Goal: Task Accomplishment & Management: Use online tool/utility

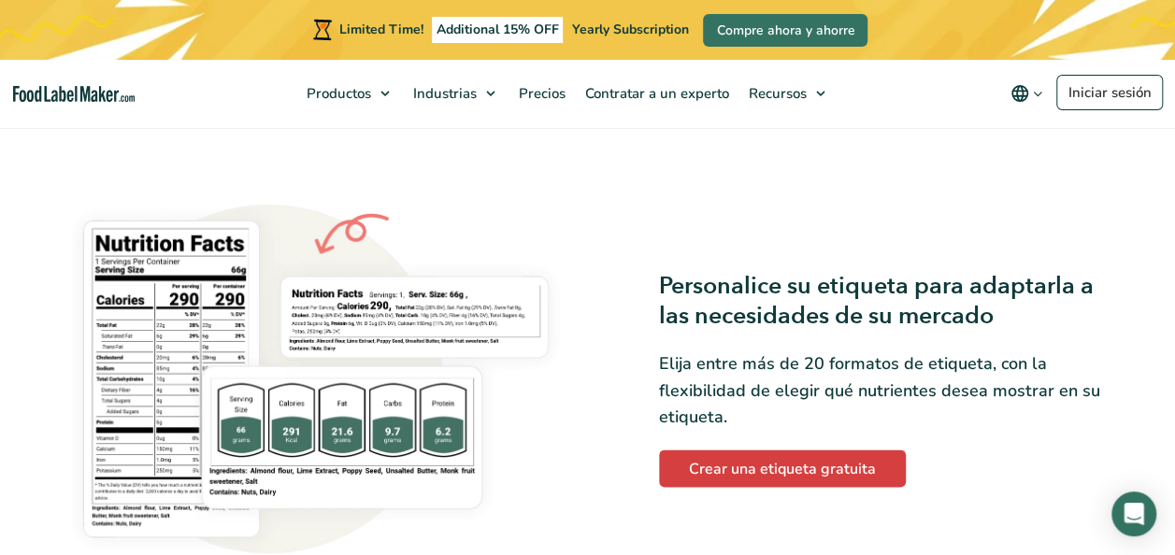
scroll to position [1423, 0]
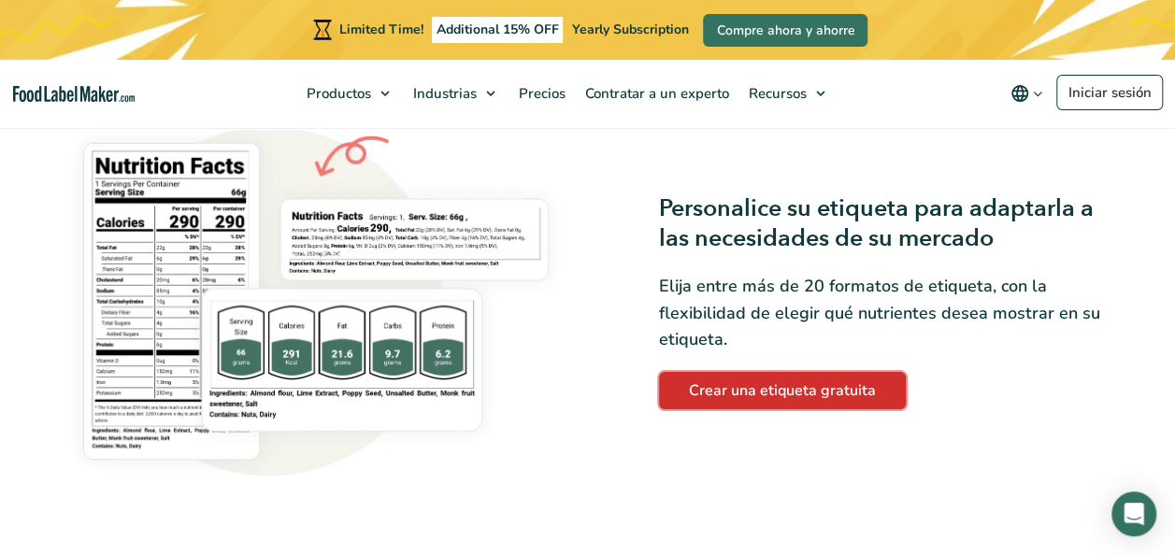
click at [733, 383] on link "Crear una etiqueta gratuita" at bounding box center [782, 390] width 247 height 37
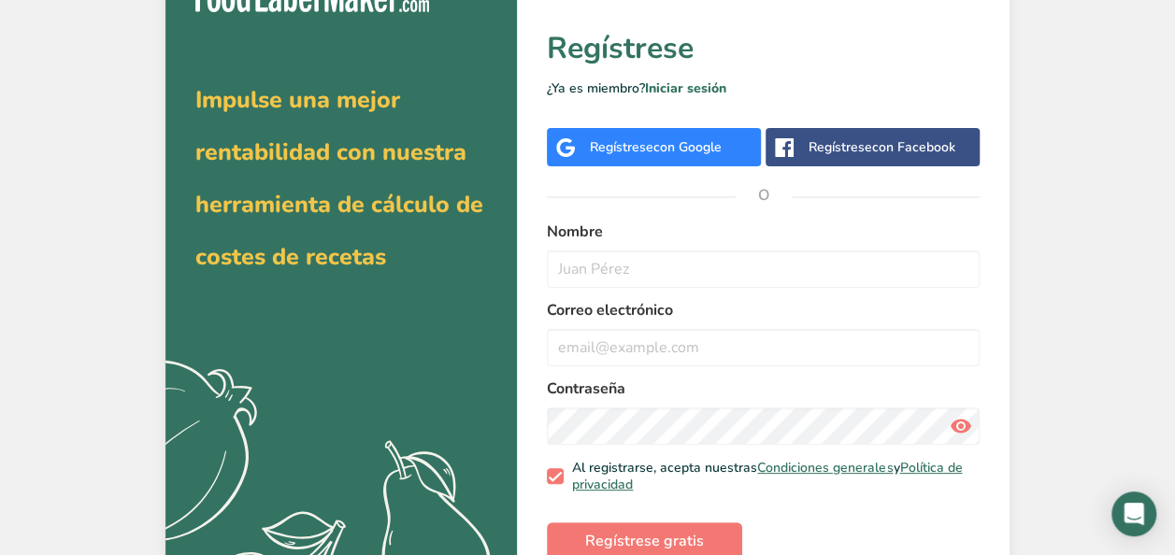
scroll to position [75, 0]
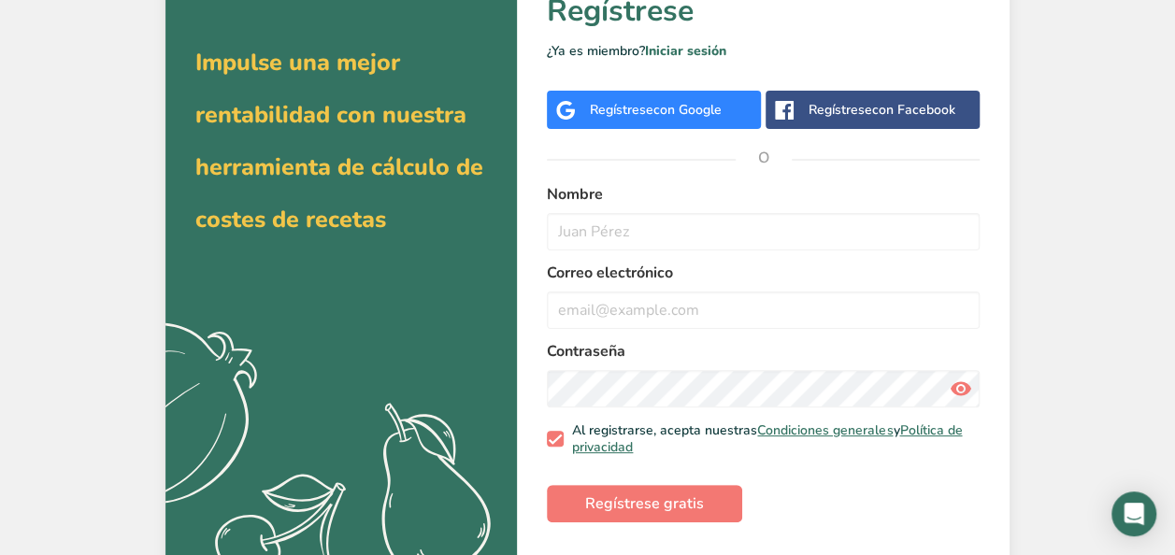
click at [649, 111] on div "Regístrese con Google" at bounding box center [656, 110] width 132 height 20
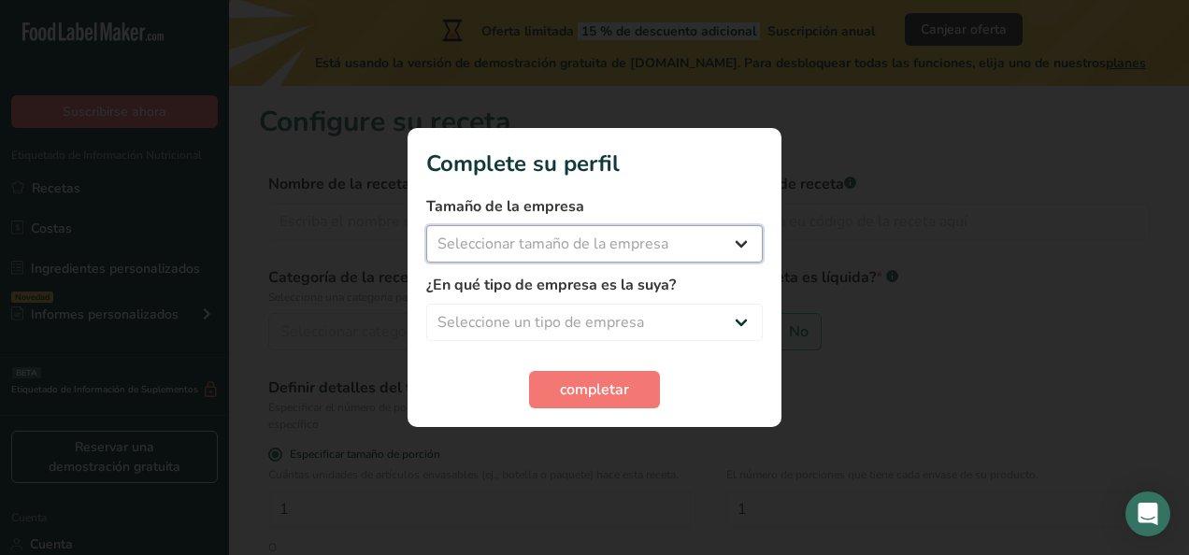
click at [738, 236] on select "Seleccionar tamaño de la empresa Menos de 10 empleados De 10 a 50 empleados De …" at bounding box center [594, 243] width 337 height 37
select select "1"
click at [426, 225] on select "Seleccionar tamaño de la empresa Menos de 10 empleados De 10 a 50 empleados De …" at bounding box center [594, 243] width 337 height 37
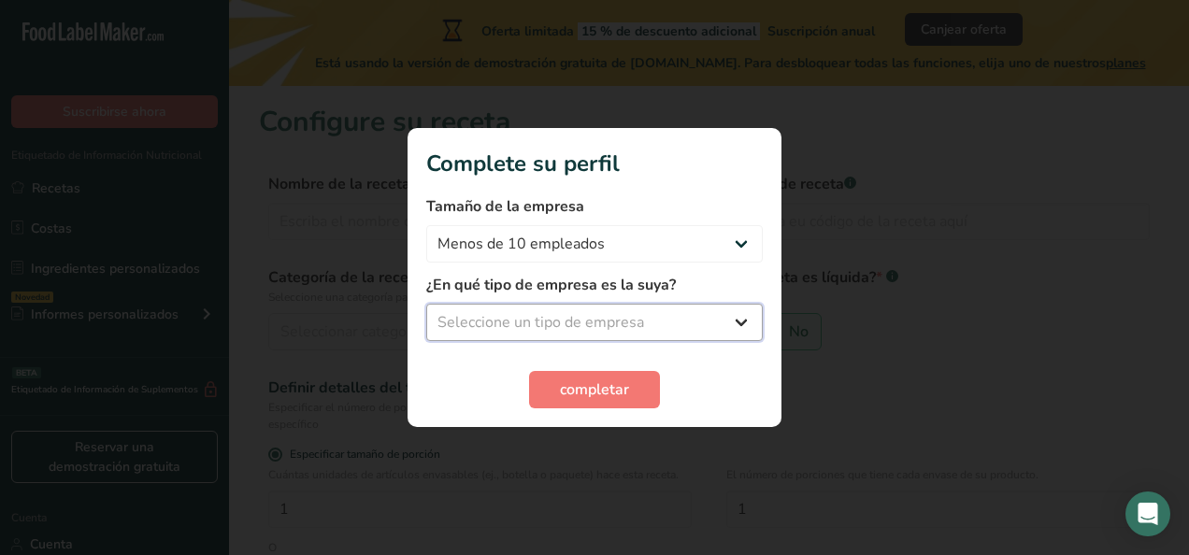
click at [725, 316] on select "Seleccione un tipo de empresa Fabricante de alimentos envasados Restaurante y c…" at bounding box center [594, 322] width 337 height 37
select select "1"
click at [426, 304] on select "Seleccione un tipo de empresa Fabricante de alimentos envasados Restaurante y c…" at bounding box center [594, 322] width 337 height 37
click at [636, 325] on select "Fabricante de alimentos envasados Restaurante y cafetería [GEOGRAPHIC_DATA] Emp…" at bounding box center [594, 322] width 337 height 37
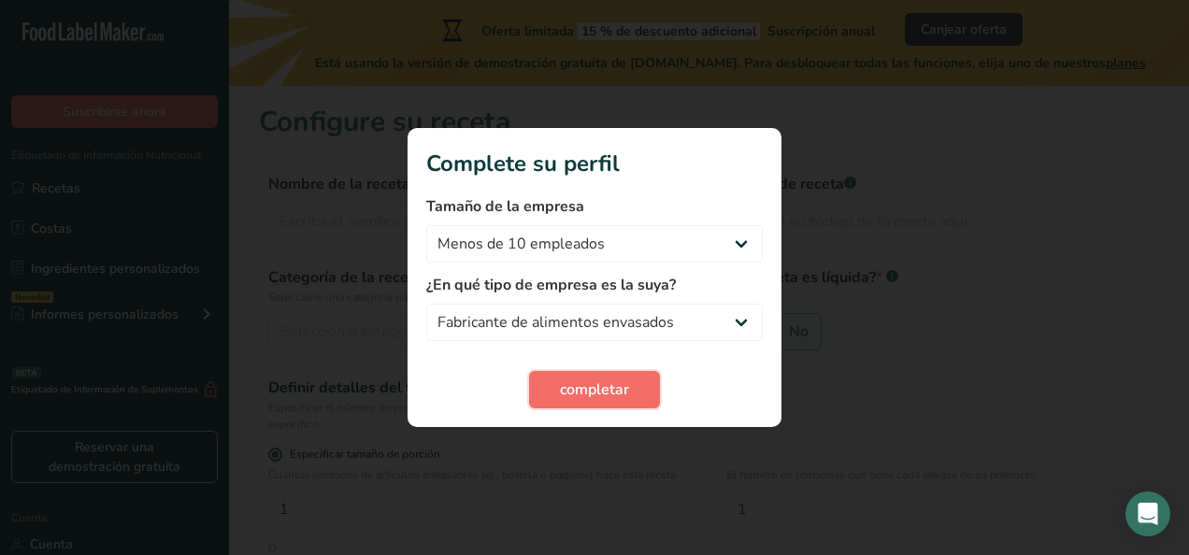
click at [600, 380] on span "completar" at bounding box center [594, 390] width 69 height 22
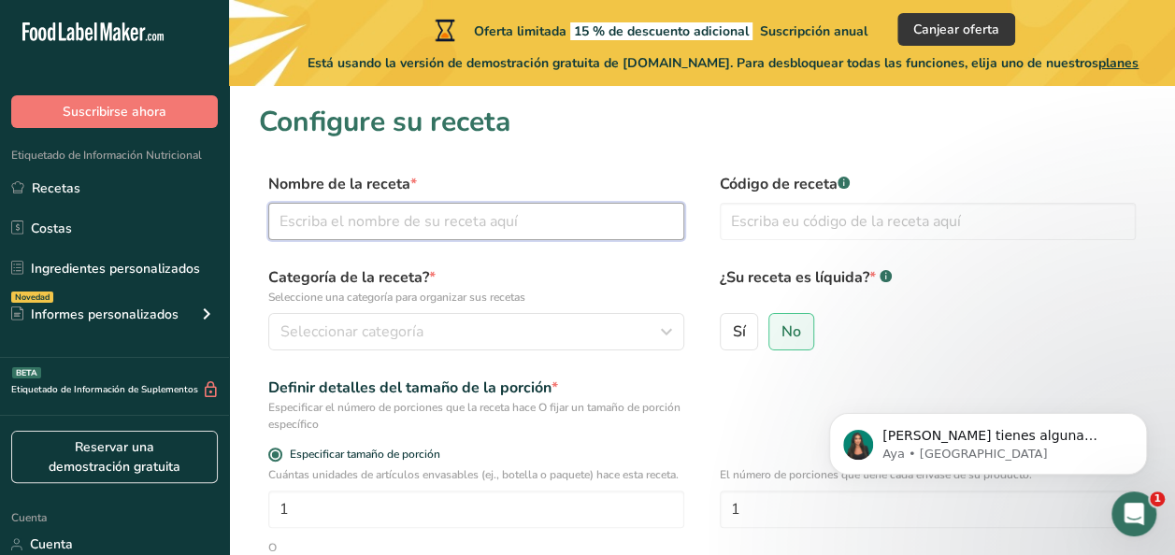
click at [467, 213] on input "text" at bounding box center [476, 221] width 416 height 37
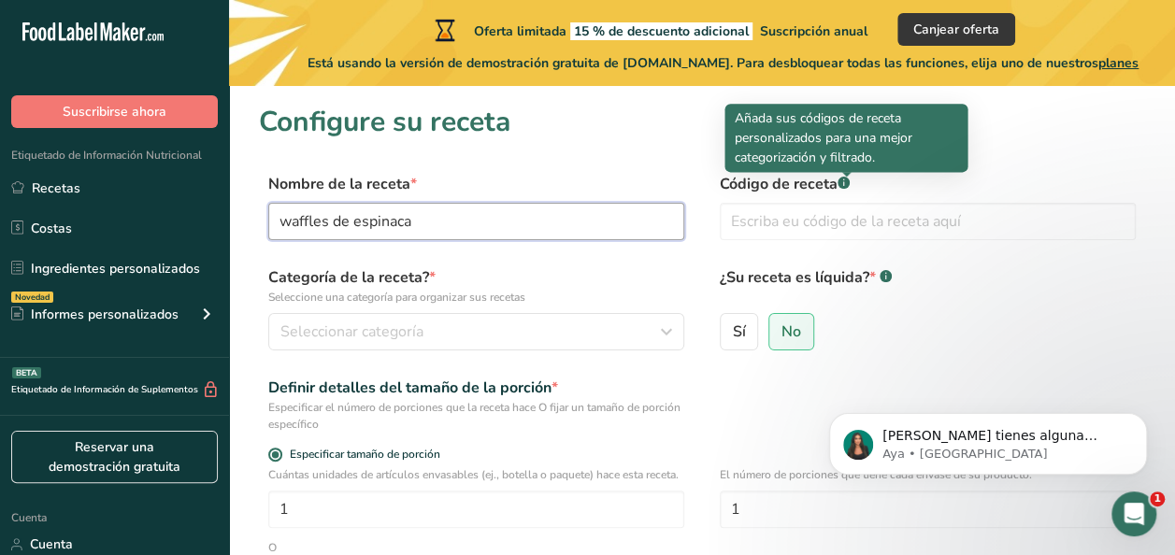
type input "waffles de espinaca"
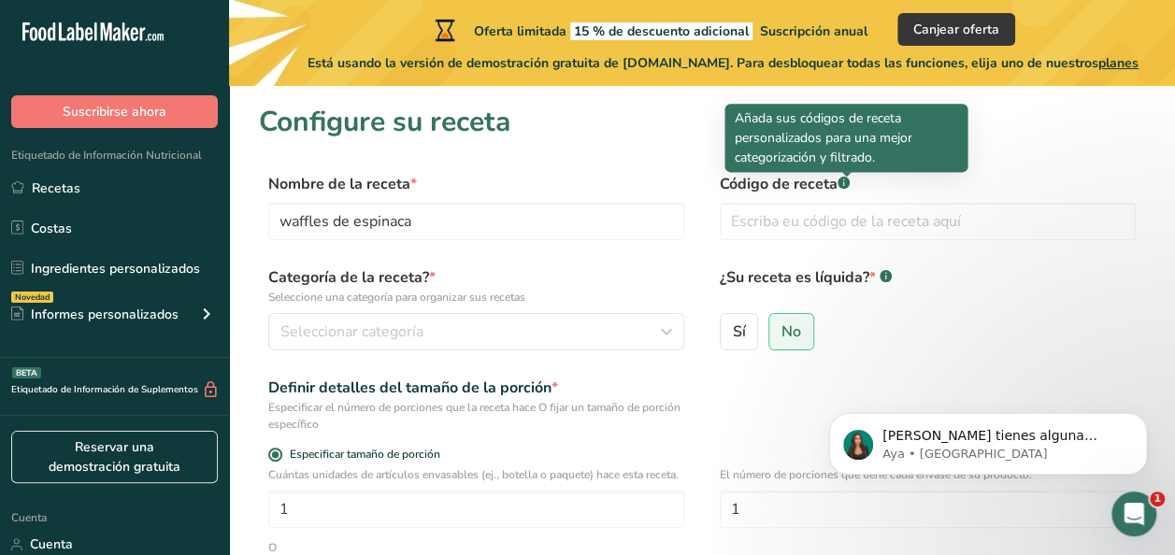
click at [850, 180] on div at bounding box center [846, 176] width 9 height 9
click at [843, 187] on rect at bounding box center [844, 183] width 12 height 12
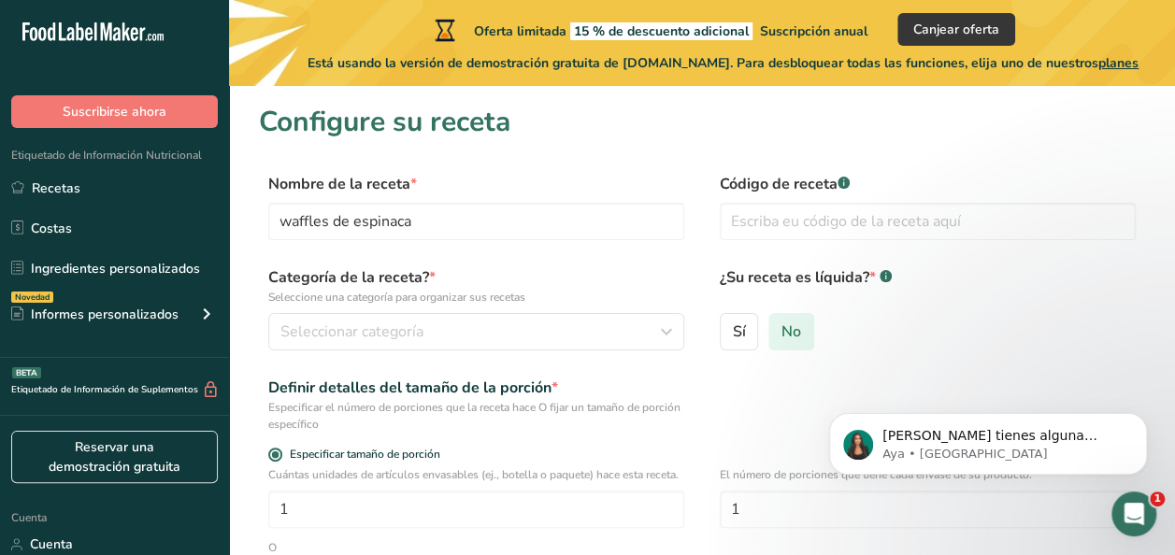
click at [791, 333] on span "No" at bounding box center [791, 331] width 20 height 19
click at [781, 333] on input "No" at bounding box center [775, 331] width 12 height 12
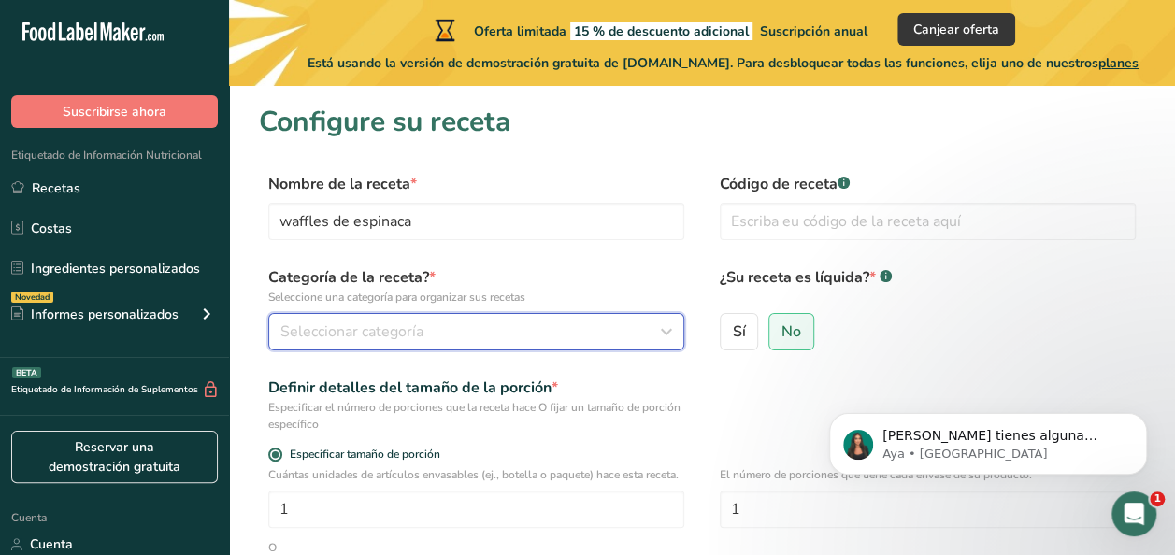
click at [627, 322] on div "Seleccionar categoría" at bounding box center [470, 332] width 380 height 22
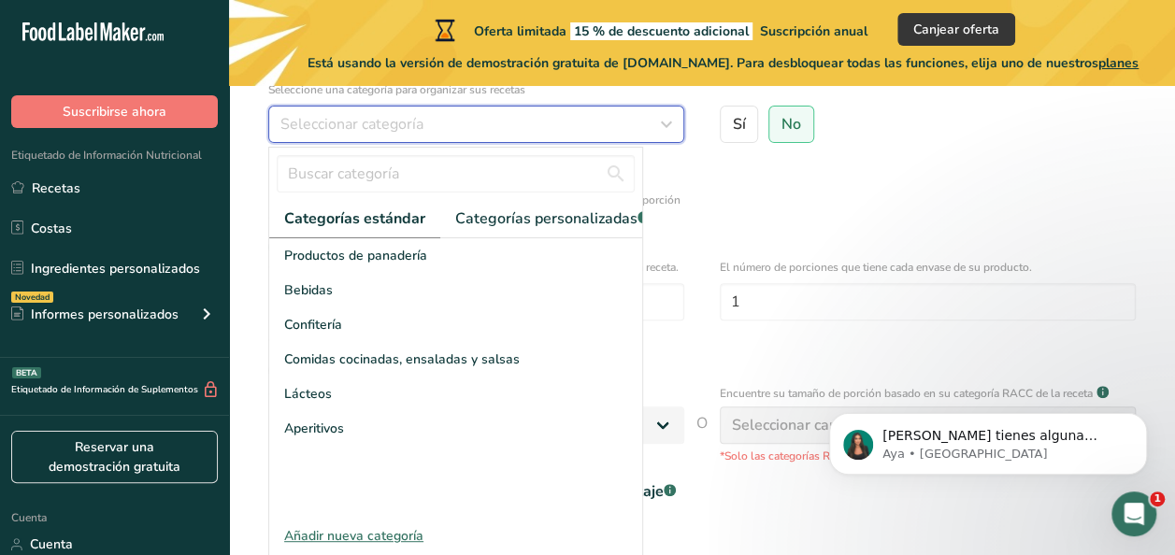
scroll to position [224, 0]
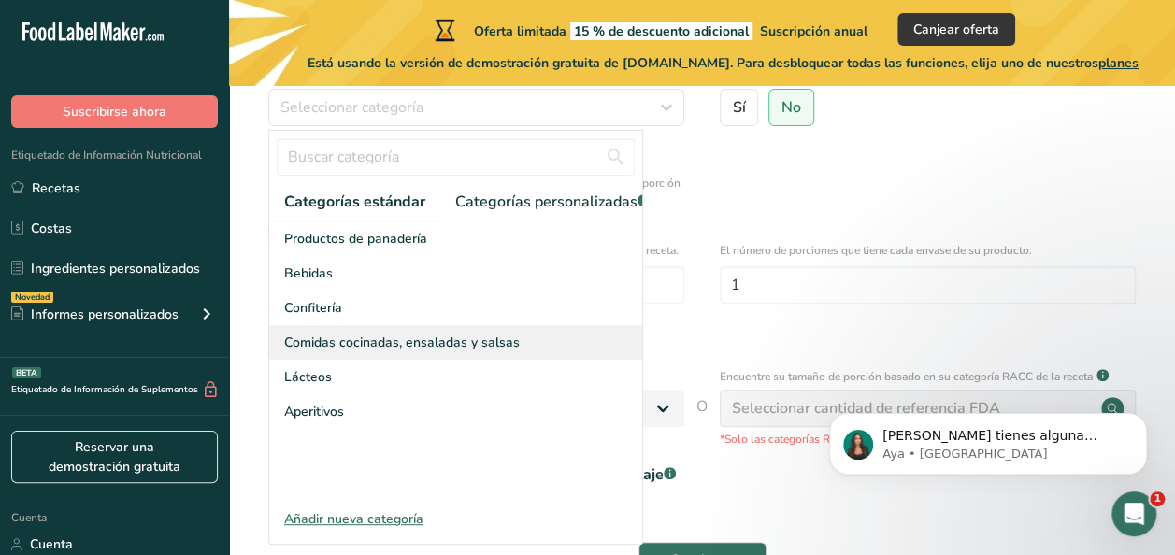
click at [319, 352] on span "Comidas cocinadas, ensaladas y salsas" at bounding box center [402, 343] width 236 height 20
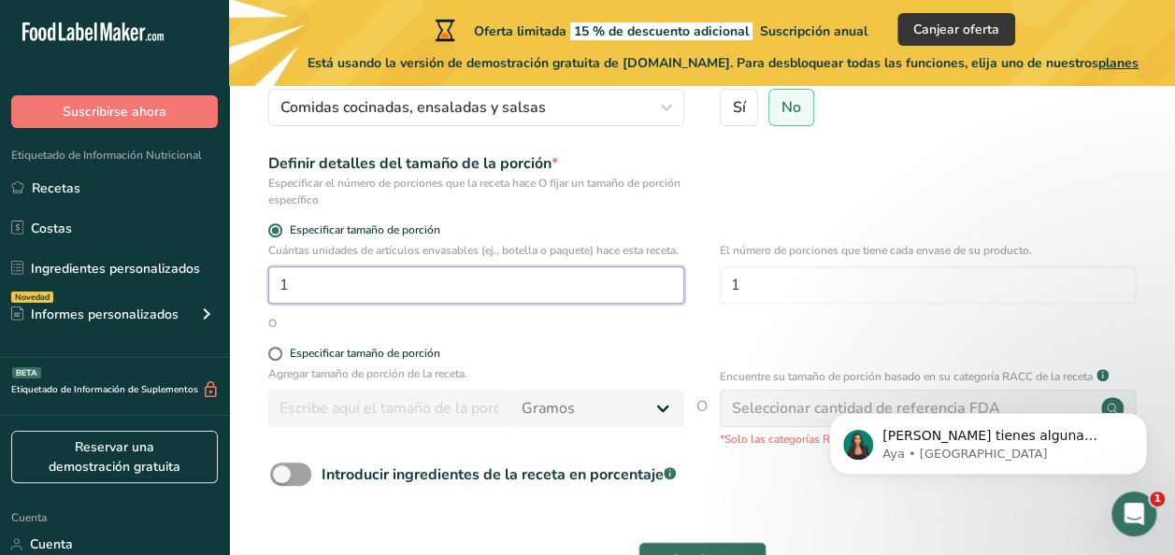
click at [595, 290] on input "1" at bounding box center [476, 284] width 416 height 37
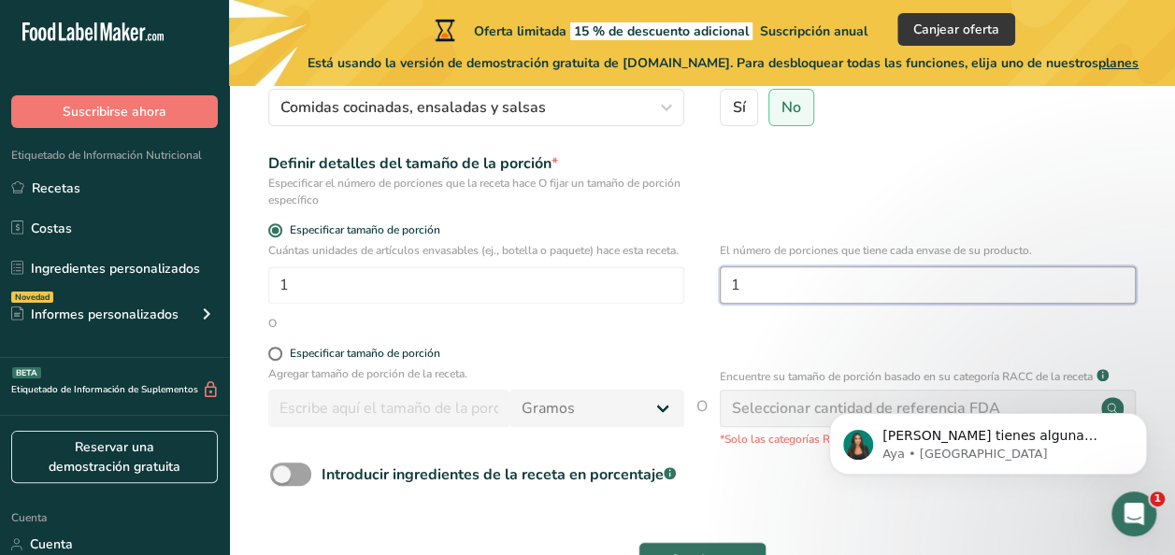
click at [781, 288] on input "1" at bounding box center [928, 284] width 416 height 37
type input "8"
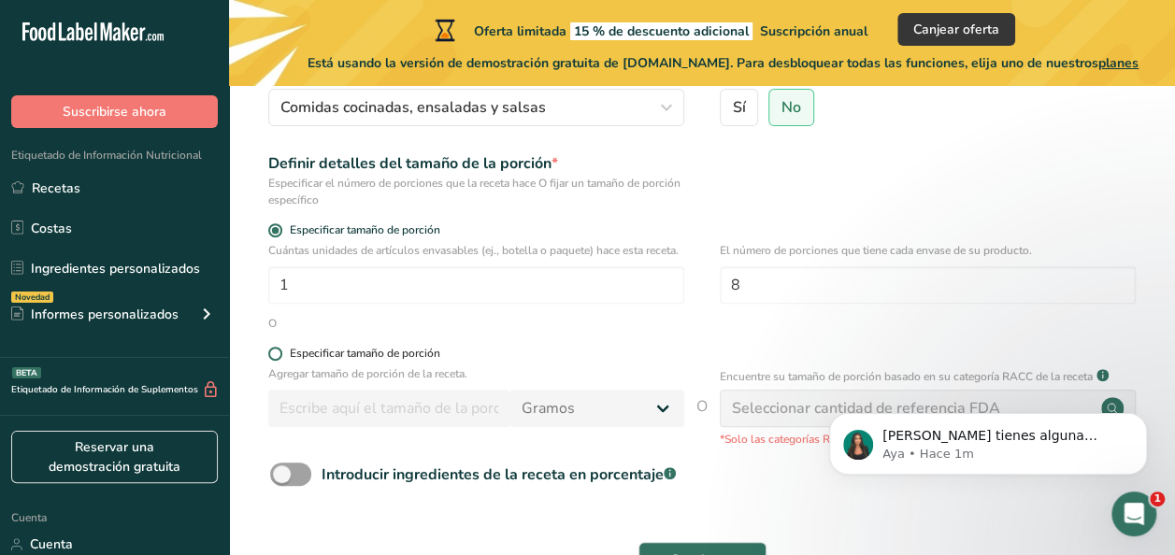
click at [269, 361] on span at bounding box center [275, 354] width 14 height 14
click at [269, 360] on input "Especificar tamaño de porción" at bounding box center [274, 354] width 12 height 12
radio input "true"
radio input "false"
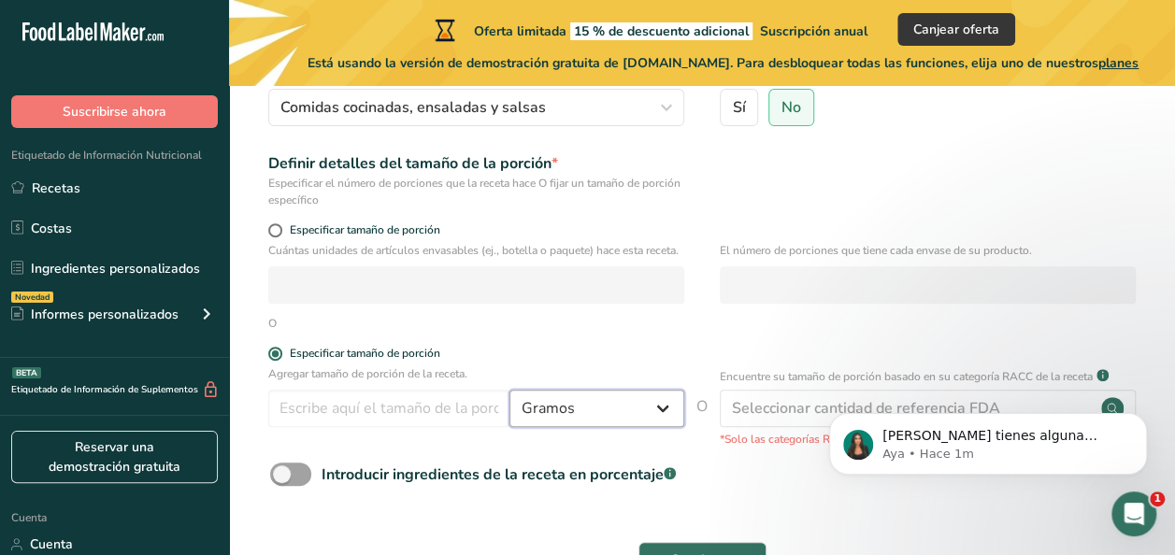
click at [654, 422] on select "Gramos kg Mg Mcg libras Onza litro Ml onza líquida cucharada cucharadita taza C…" at bounding box center [596, 408] width 175 height 37
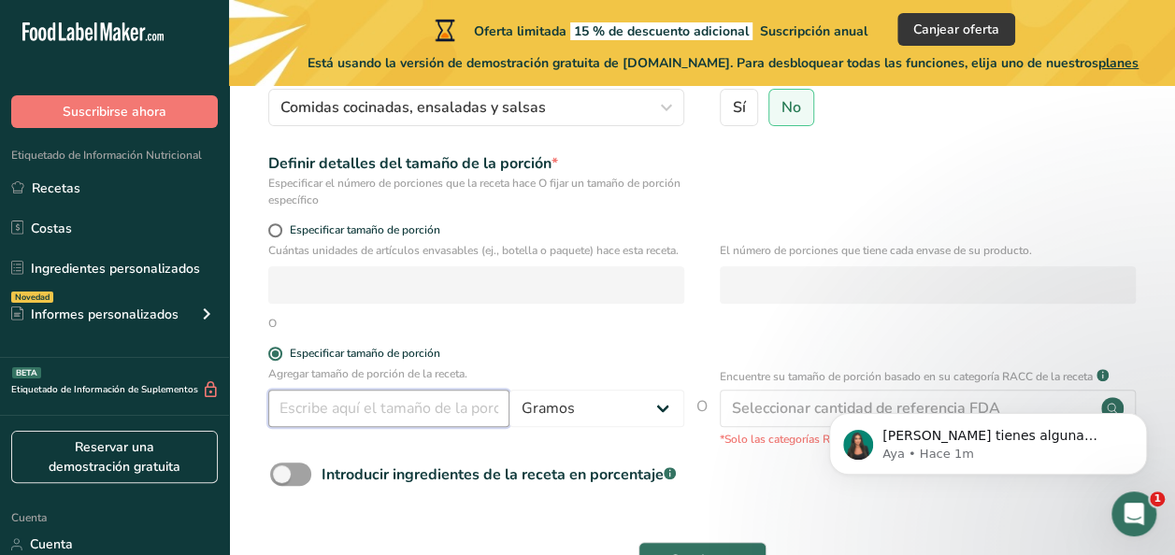
click at [458, 422] on input "number" at bounding box center [388, 408] width 241 height 37
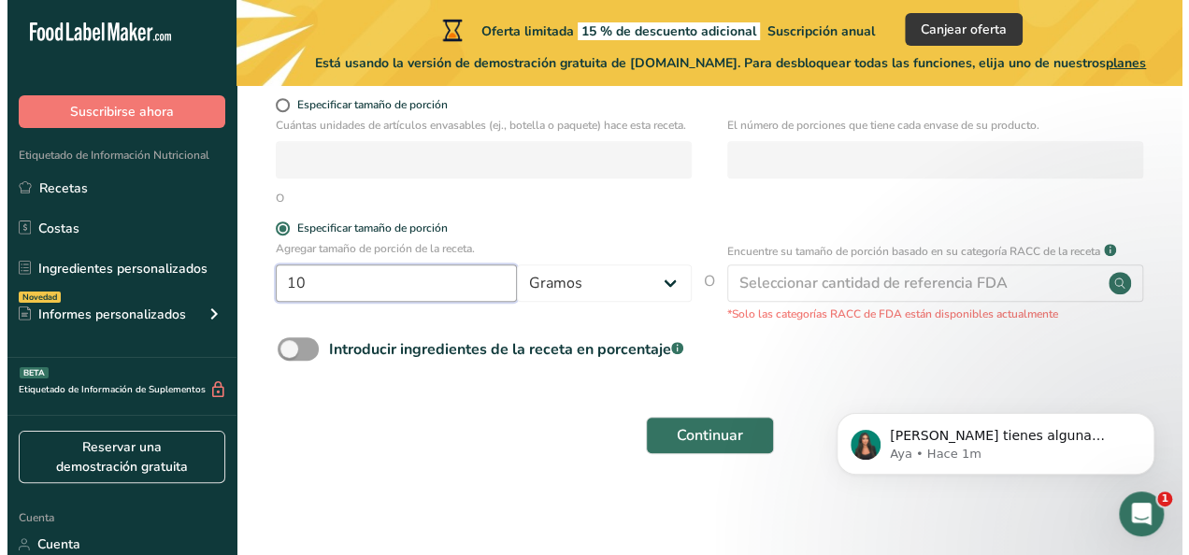
scroll to position [366, 0]
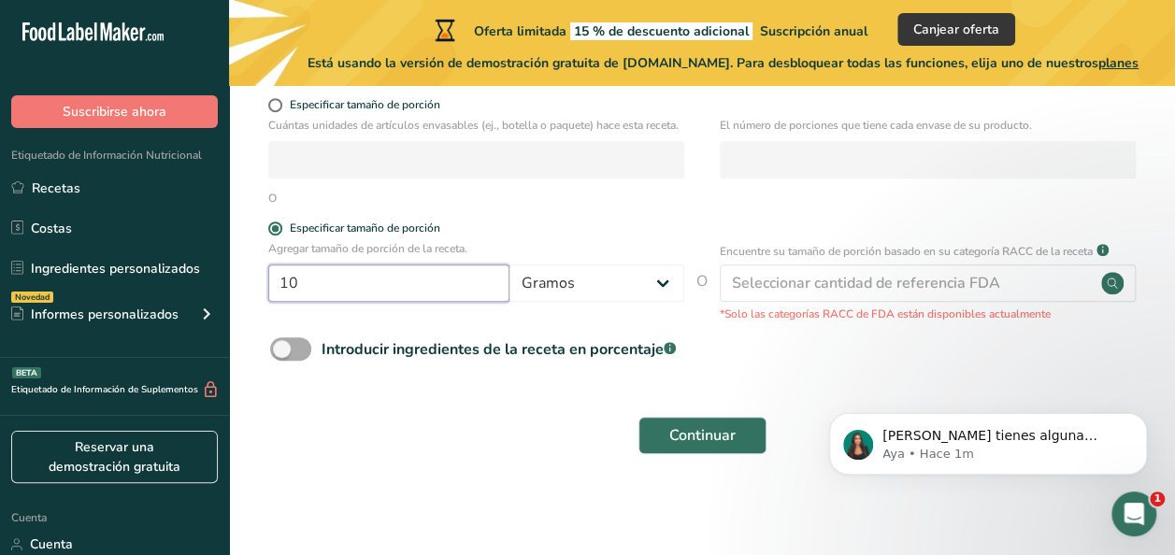
type input "10"
click at [303, 352] on span at bounding box center [290, 348] width 41 height 23
click at [282, 352] on input "Introducir ingredientes de la receta en porcentaje .a-a{fill:#347362;}.b-a{fill…" at bounding box center [276, 349] width 12 height 12
checkbox input "true"
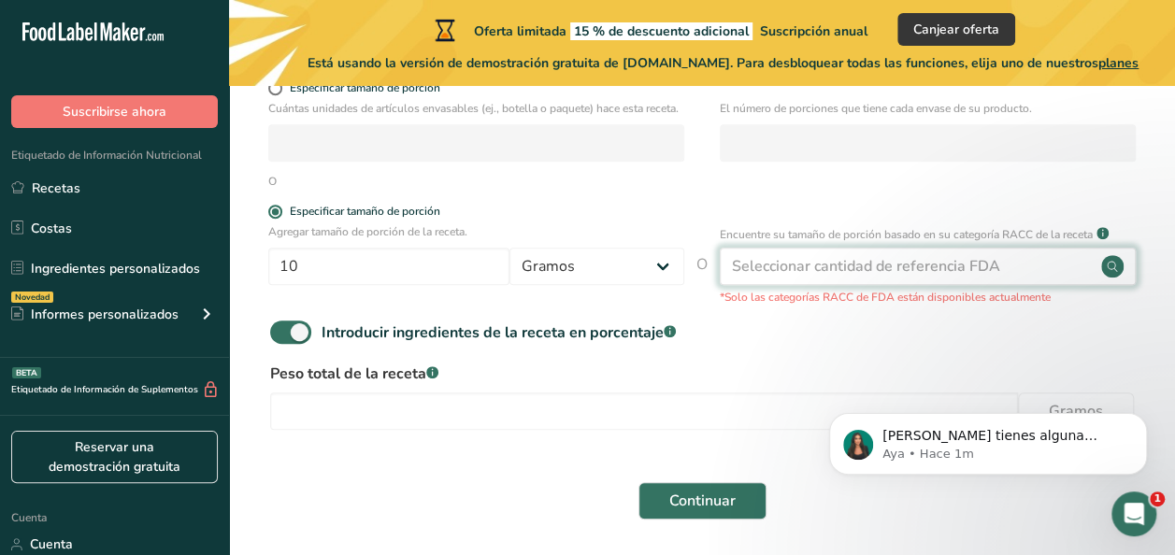
click at [1065, 279] on div "Seleccionar cantidad de referencia FDA" at bounding box center [928, 266] width 416 height 37
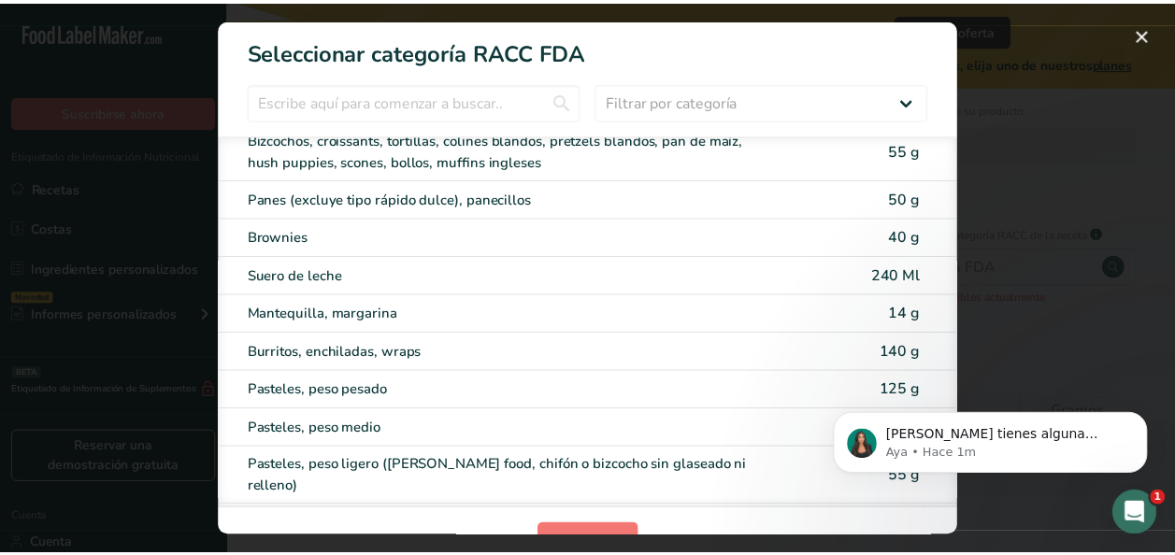
scroll to position [0, 0]
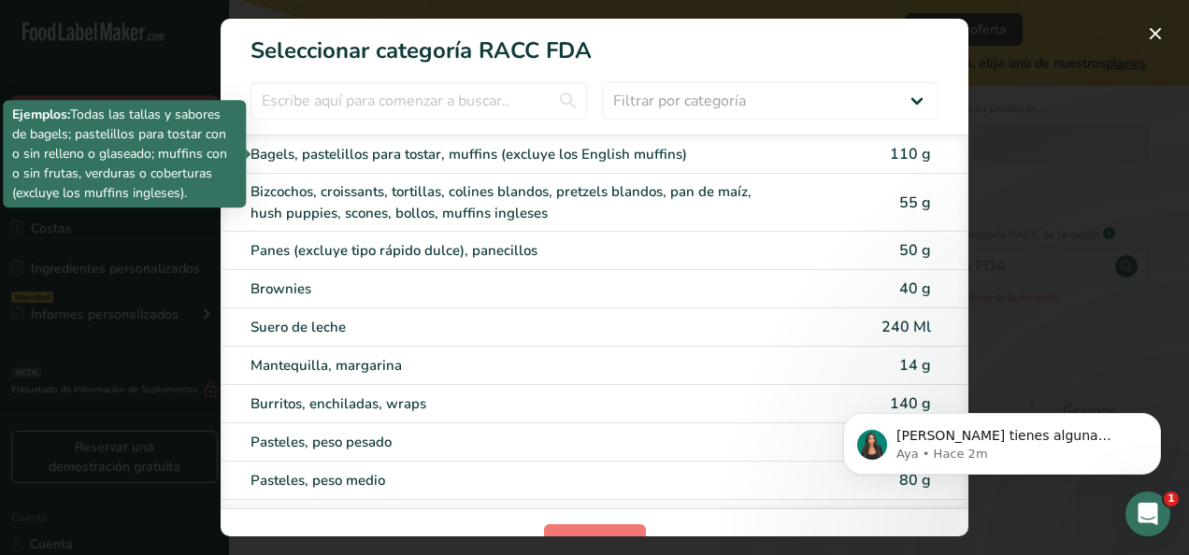
click at [748, 160] on div "Bagels, pastelillos para tostar, muffins (excluye los English muffins)" at bounding box center [516, 154] width 531 height 21
type input "110"
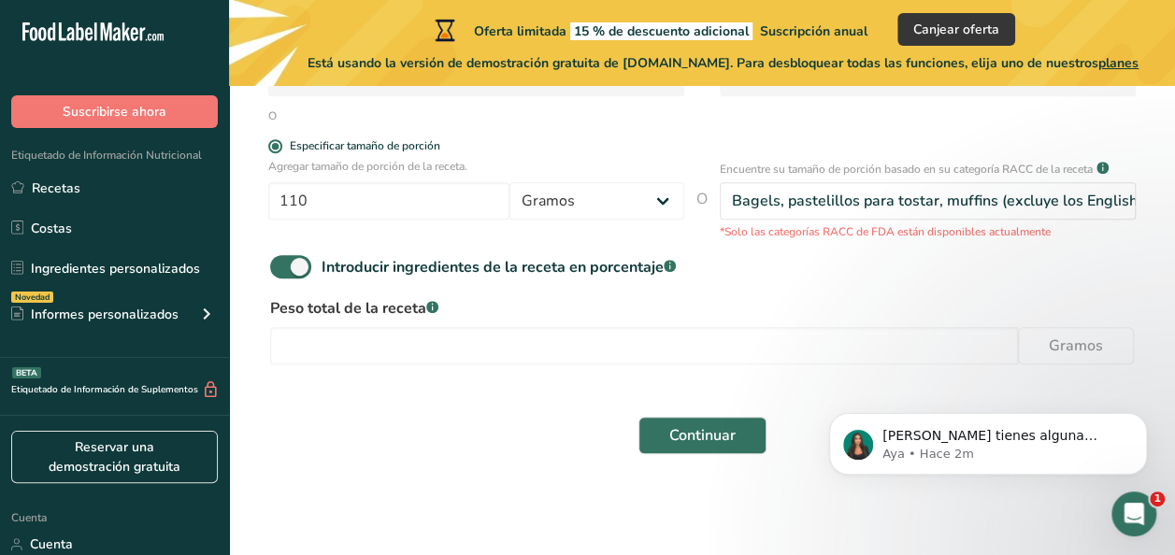
scroll to position [449, 0]
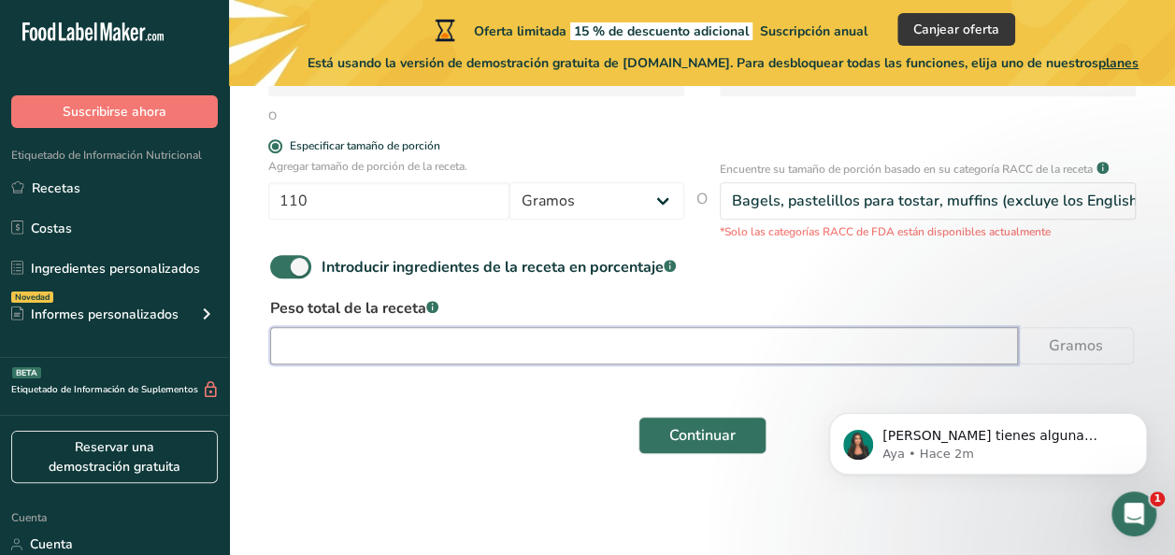
click at [640, 337] on input "number" at bounding box center [644, 345] width 748 height 37
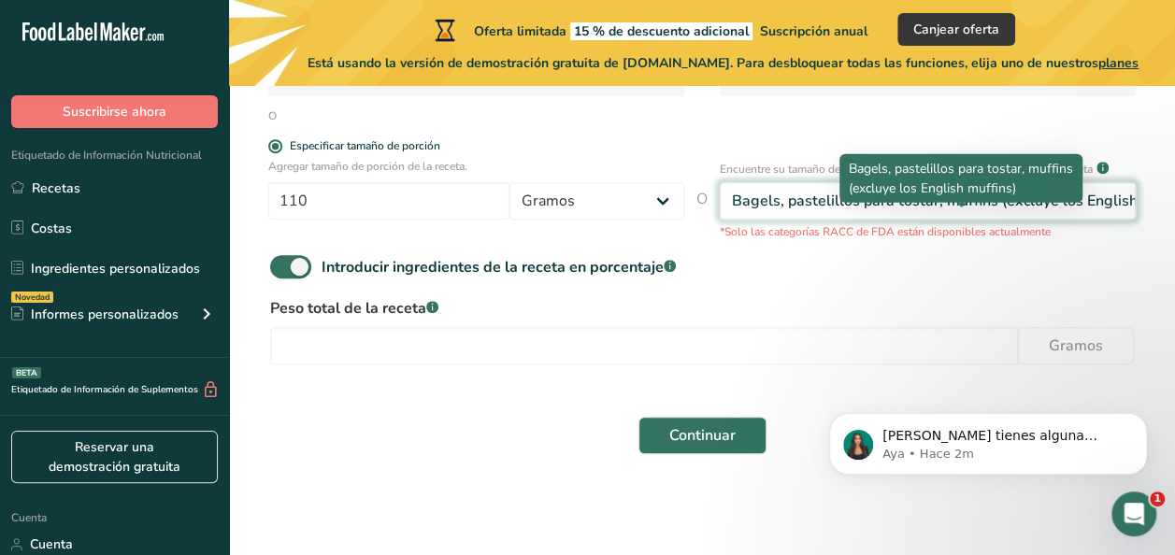
click at [1004, 193] on div "Bagels, pastelillos para tostar, muffins (excluye los English muffins)" at bounding box center [965, 201] width 466 height 22
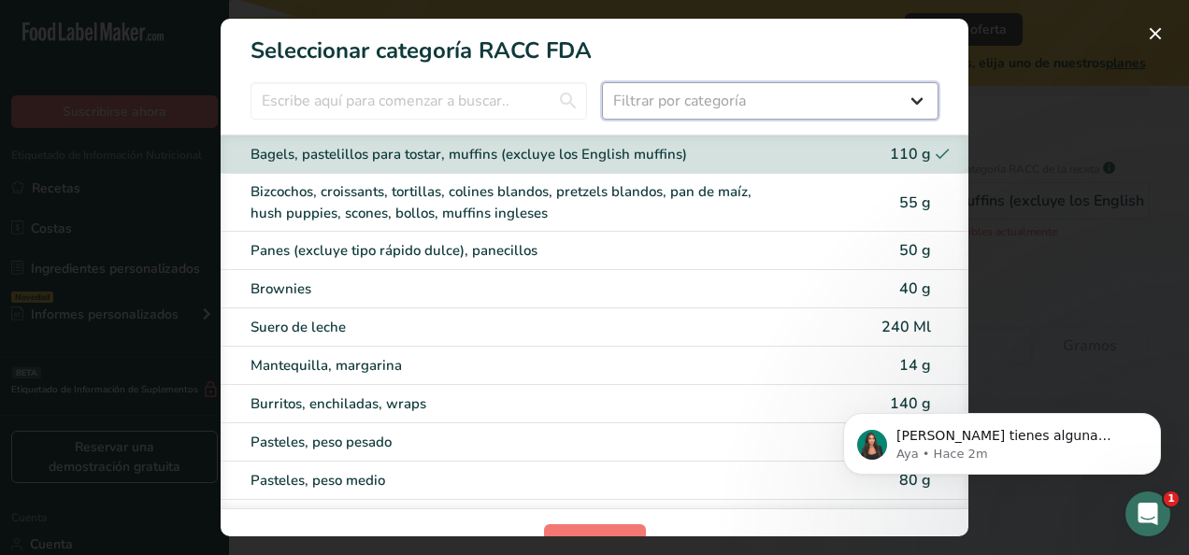
click at [893, 95] on select "Filtrar por categoría Todos Productos de panadería Bebidas Cereales y otros pro…" at bounding box center [770, 100] width 337 height 37
click at [602, 82] on select "Filtrar por categoría Todos Productos de panadería Bebidas Cereales y otros pro…" at bounding box center [770, 100] width 337 height 37
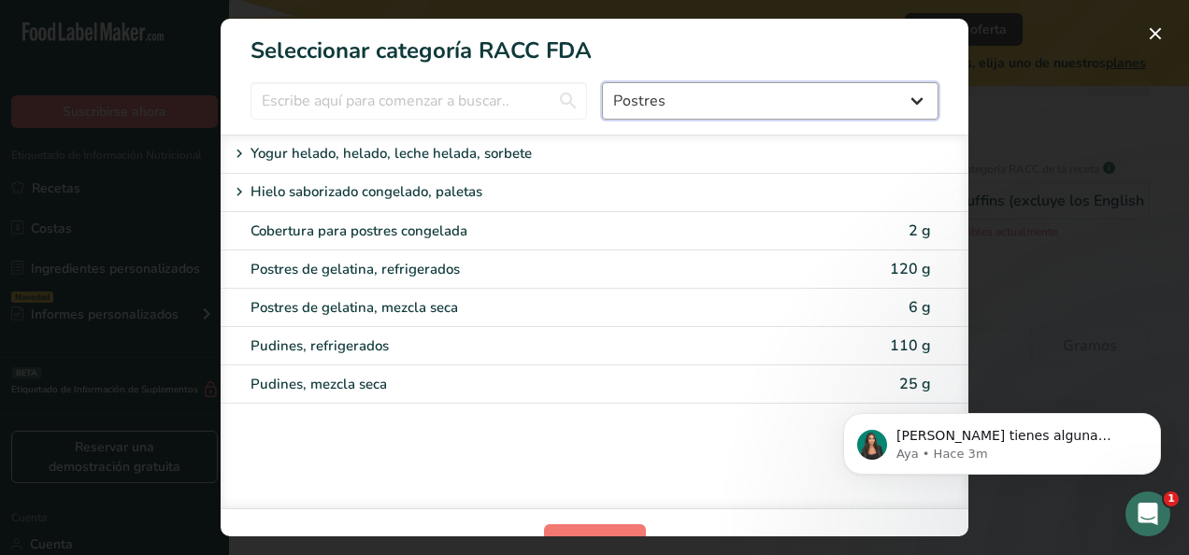
click at [898, 93] on select "Todos Productos de panadería Bebidas Cereales y otros productos de granos Produ…" at bounding box center [770, 100] width 337 height 37
select select "5"
click at [602, 82] on select "Todos Productos de panadería Bebidas Cereales y otros productos de granos Produ…" at bounding box center [770, 100] width 337 height 37
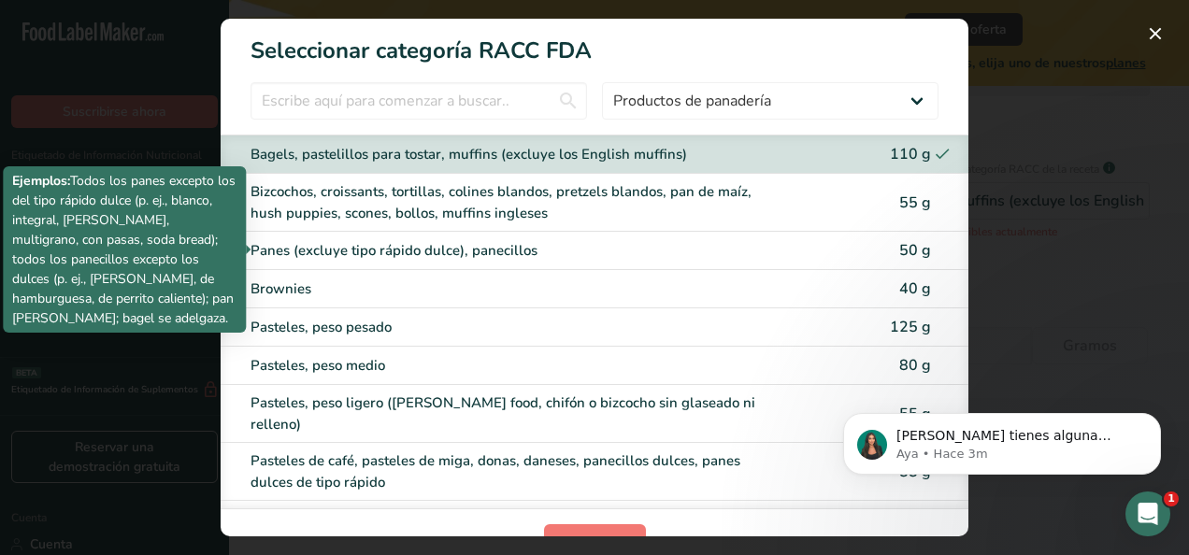
click at [710, 245] on div "Panes (excluye tipo rápido dulce), panecillos" at bounding box center [516, 250] width 531 height 21
type input "50"
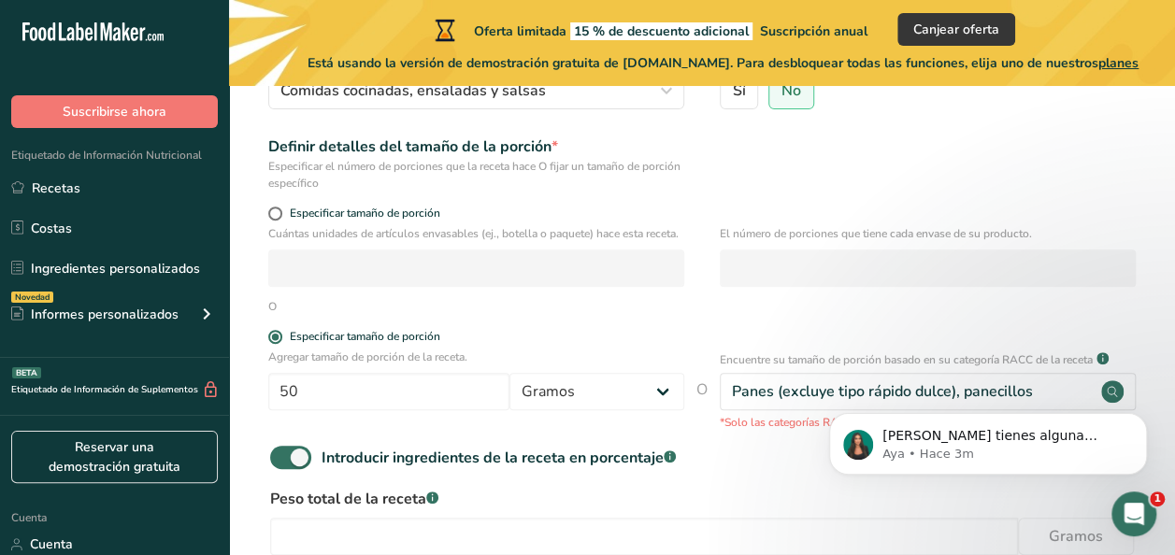
scroll to position [237, 0]
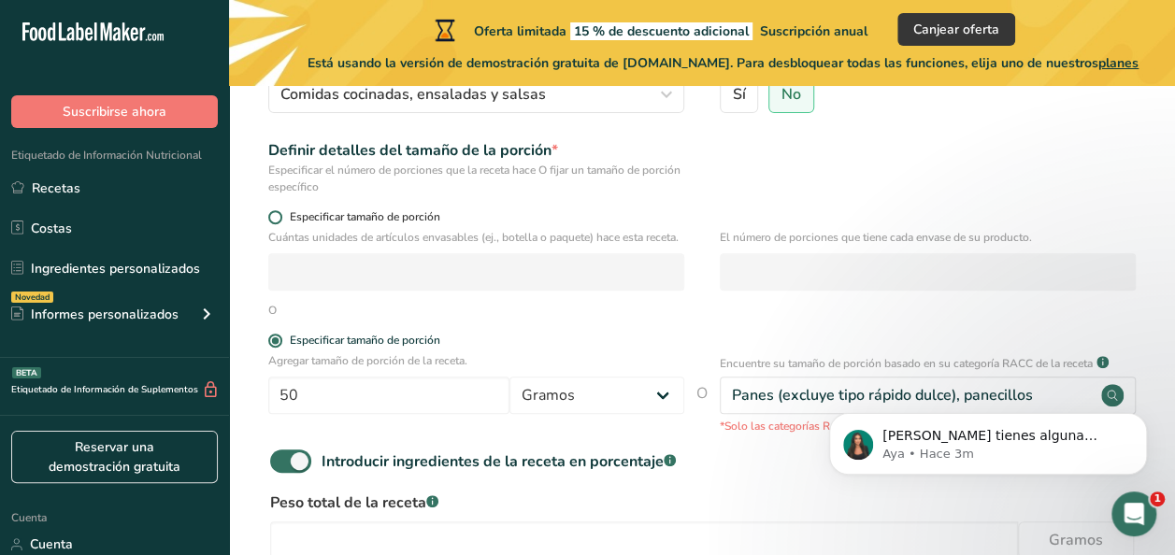
click at [277, 218] on span at bounding box center [275, 217] width 14 height 14
click at [277, 218] on input "Especificar tamaño de porción" at bounding box center [274, 217] width 12 height 12
radio input "true"
radio input "false"
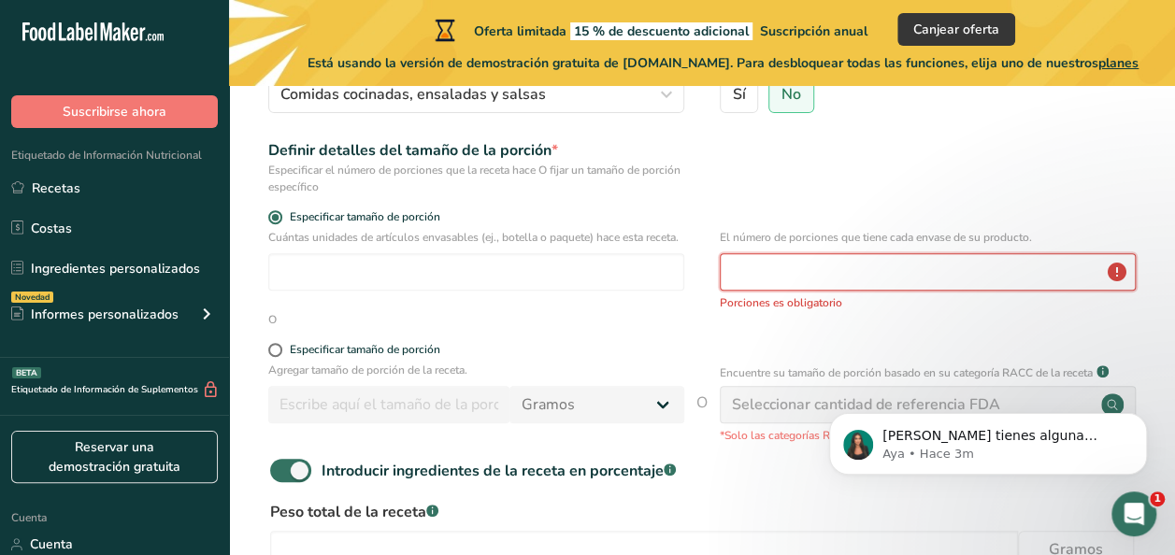
click at [853, 267] on input "number" at bounding box center [928, 271] width 416 height 37
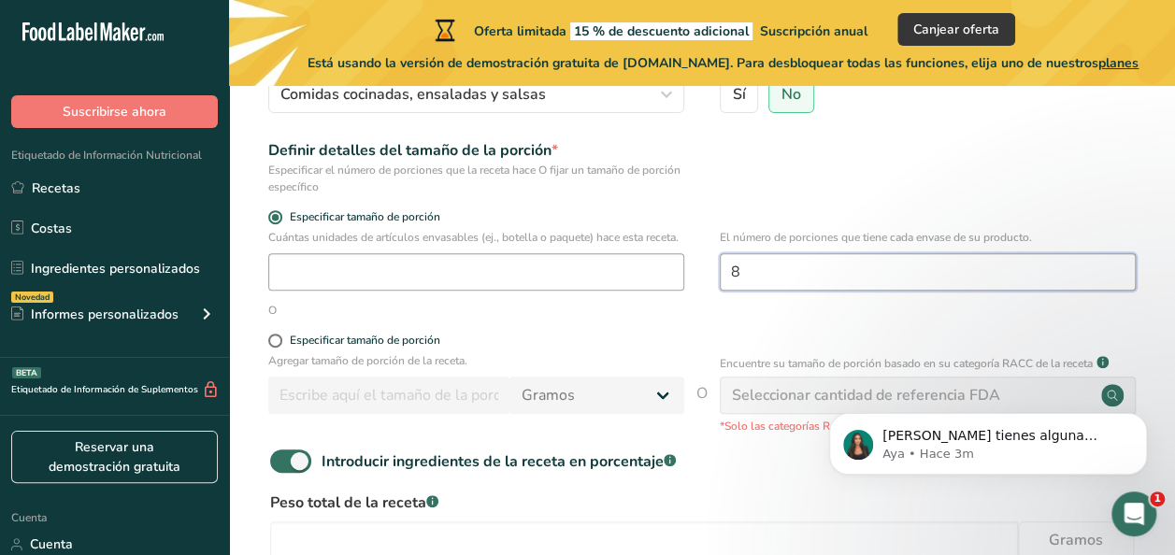
type input "8"
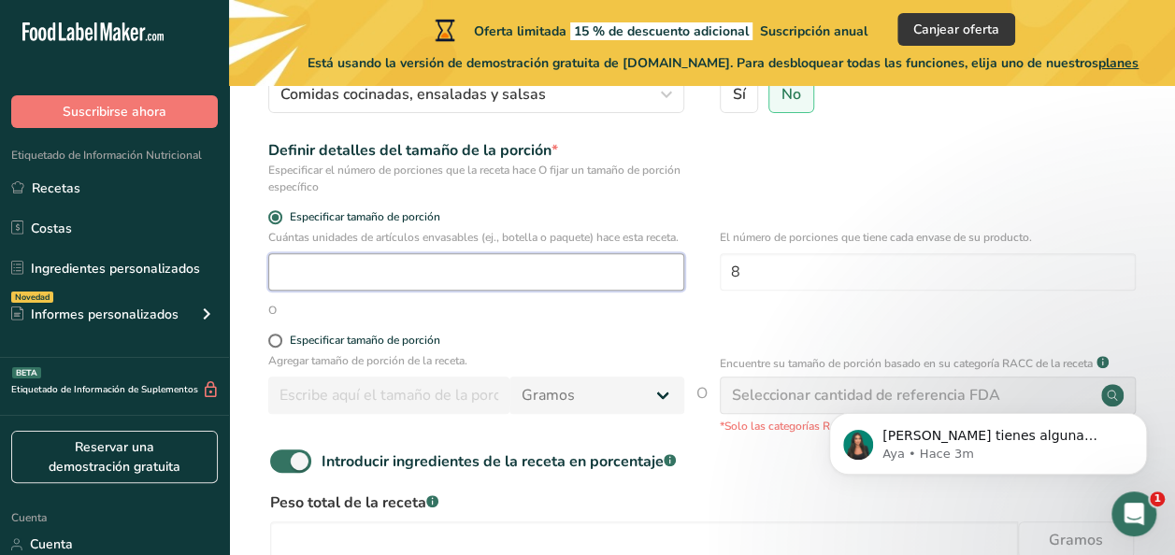
click at [407, 276] on input "number" at bounding box center [476, 271] width 416 height 37
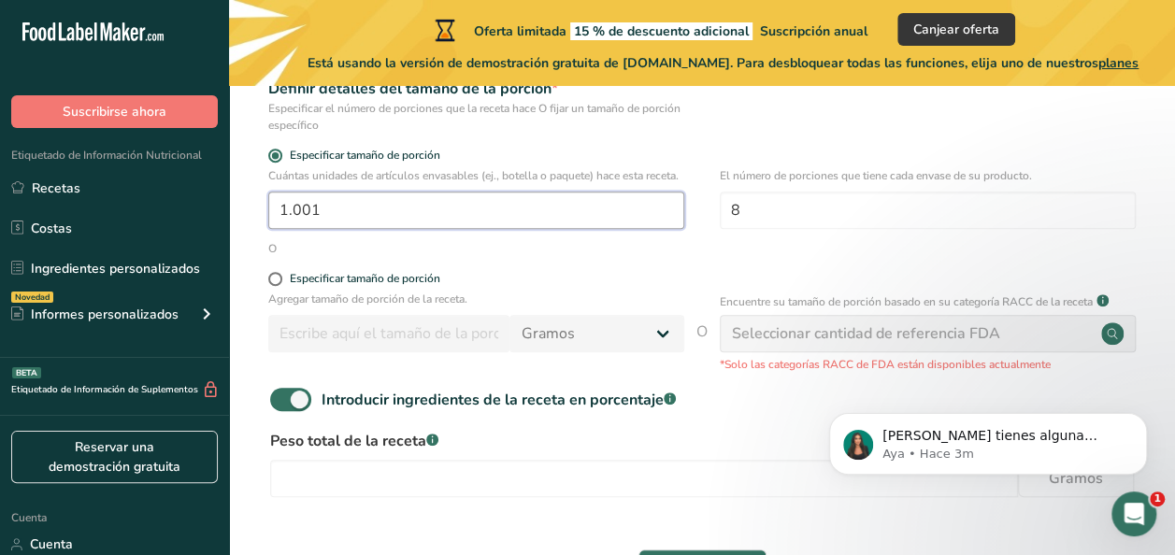
scroll to position [262, 0]
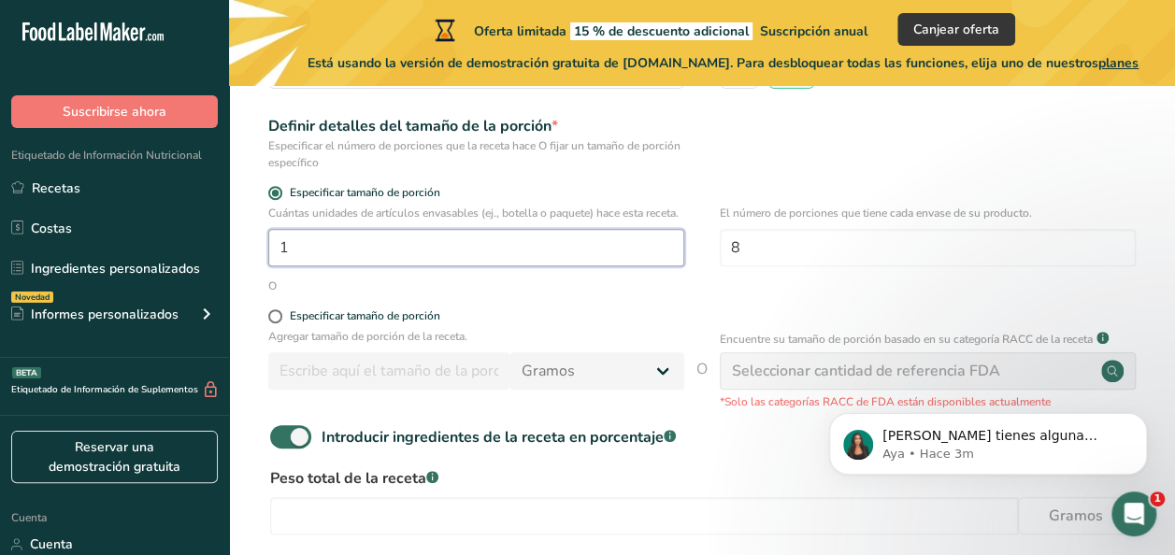
type input "1"
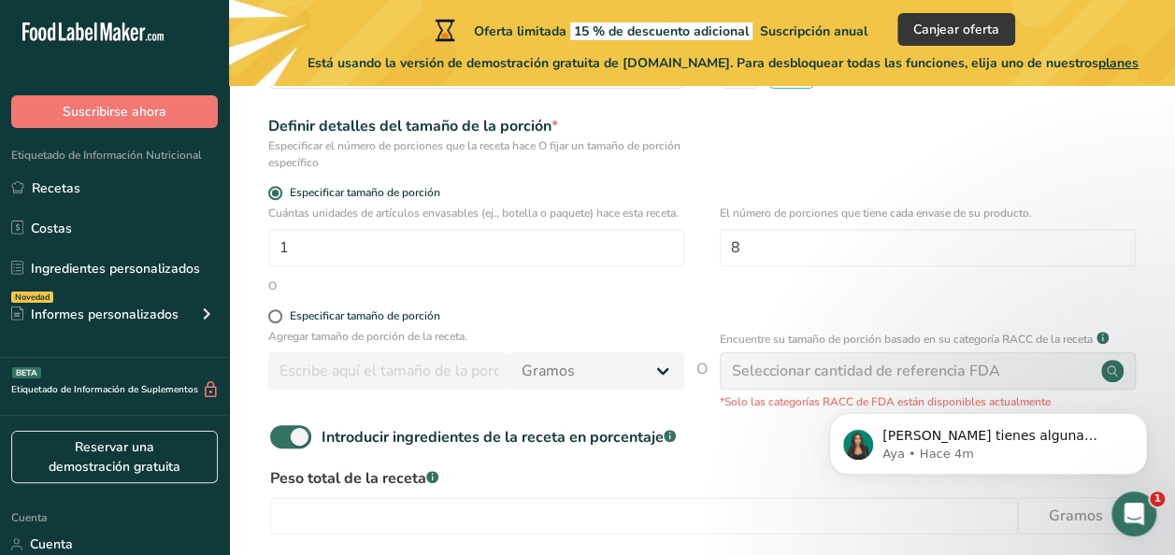
click at [1078, 385] on div "Si tienes alguna pregunta no dudes en consultarnos. ¡Estamos aquí para ayudarte…" at bounding box center [988, 358] width 344 height 234
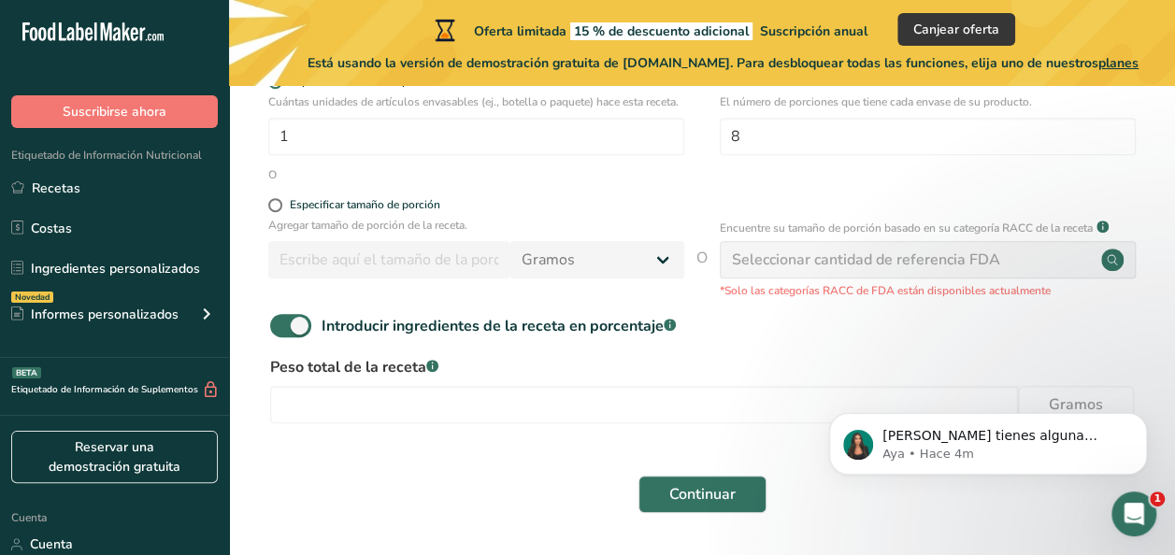
scroll to position [385, 0]
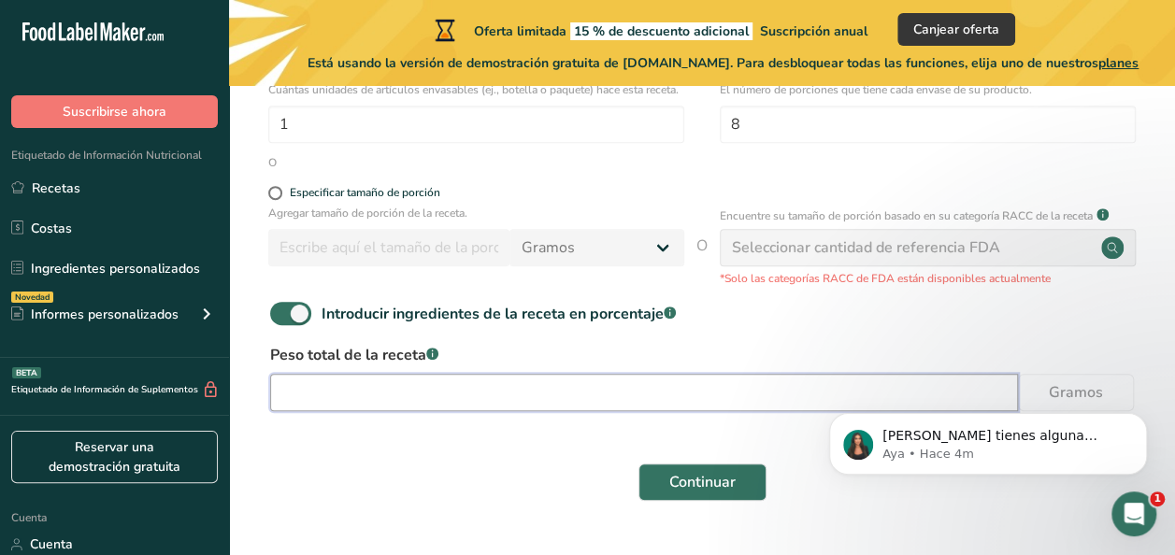
click at [525, 406] on input "number" at bounding box center [644, 392] width 748 height 37
click at [514, 400] on input "number" at bounding box center [644, 392] width 748 height 37
type input "160"
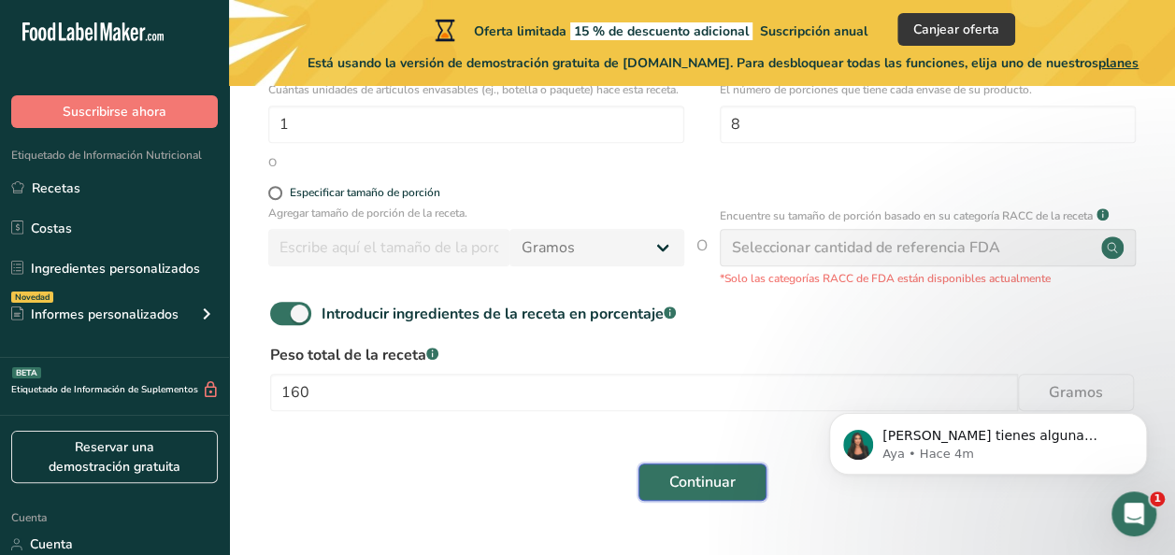
click at [725, 493] on span "Continuar" at bounding box center [702, 482] width 66 height 22
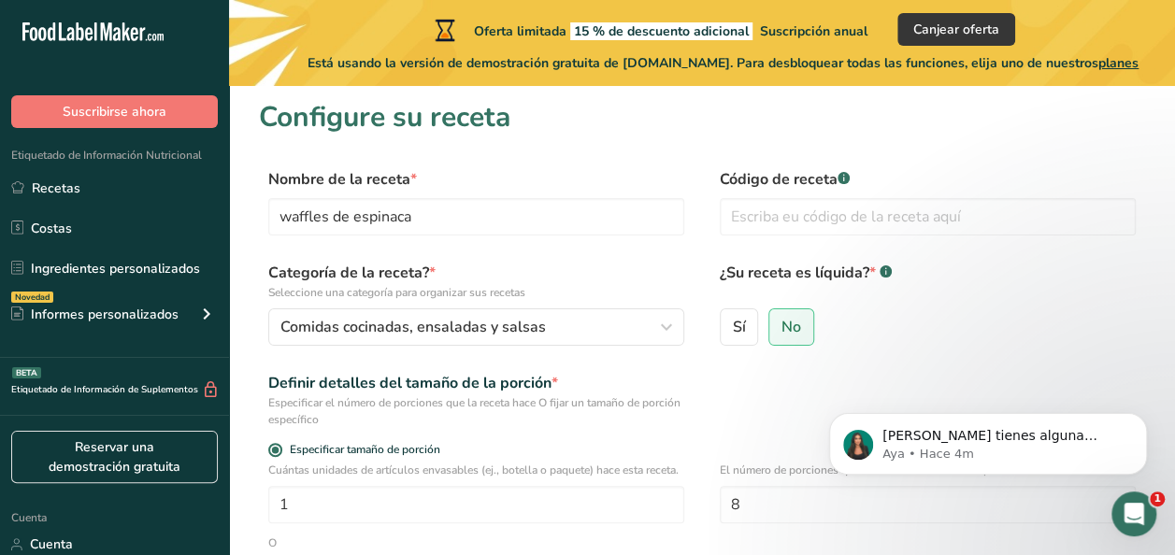
scroll to position [0, 0]
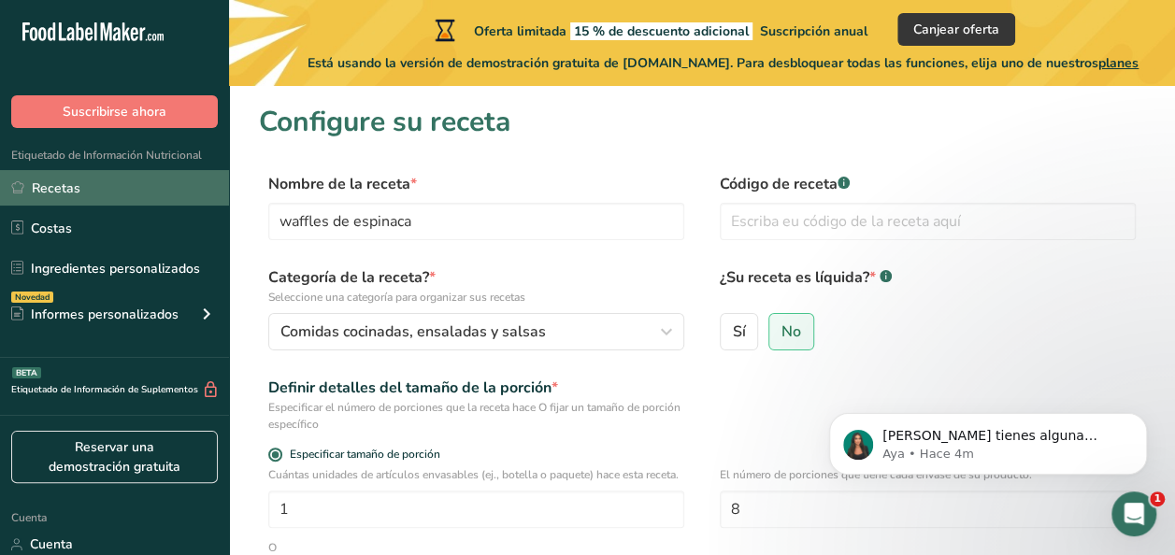
click at [64, 193] on font "Recetas" at bounding box center [56, 189] width 49 height 20
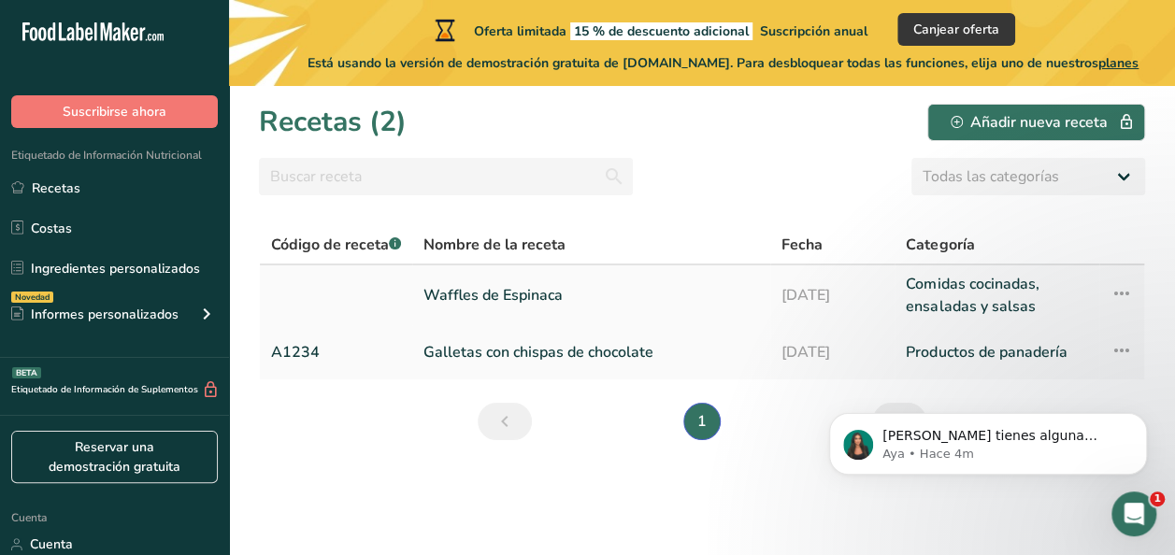
click at [615, 292] on link "Waffles de Espinaca" at bounding box center [591, 295] width 336 height 45
click at [480, 297] on link "Waffles de Espinaca" at bounding box center [591, 295] width 336 height 45
click at [1141, 421] on icon "Descartar notificación" at bounding box center [1142, 418] width 10 height 10
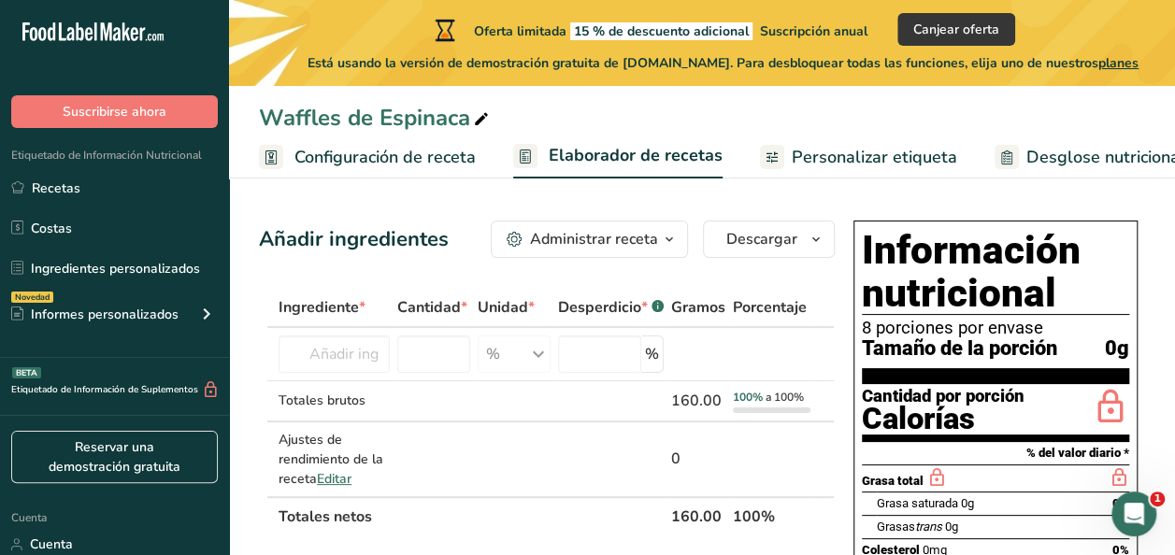
click at [888, 162] on span "Personalizar etiqueta" at bounding box center [874, 157] width 165 height 25
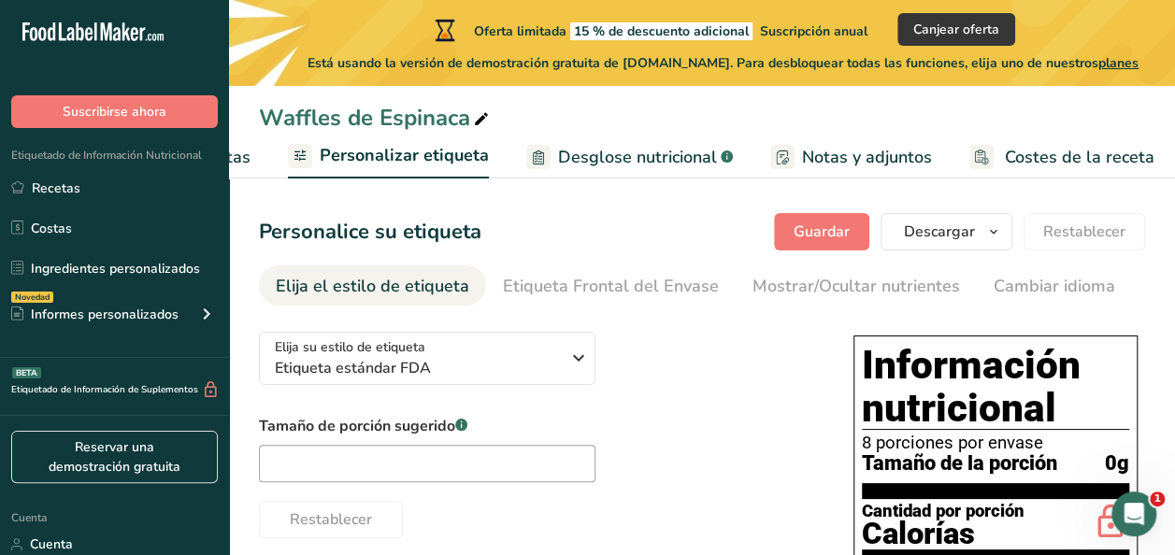
click at [436, 292] on div "Elija el estilo de etiqueta" at bounding box center [372, 286] width 193 height 25
click at [437, 165] on span "Personalizar etiqueta" at bounding box center [404, 155] width 169 height 25
click at [423, 148] on span "Personalizar etiqueta" at bounding box center [404, 155] width 169 height 25
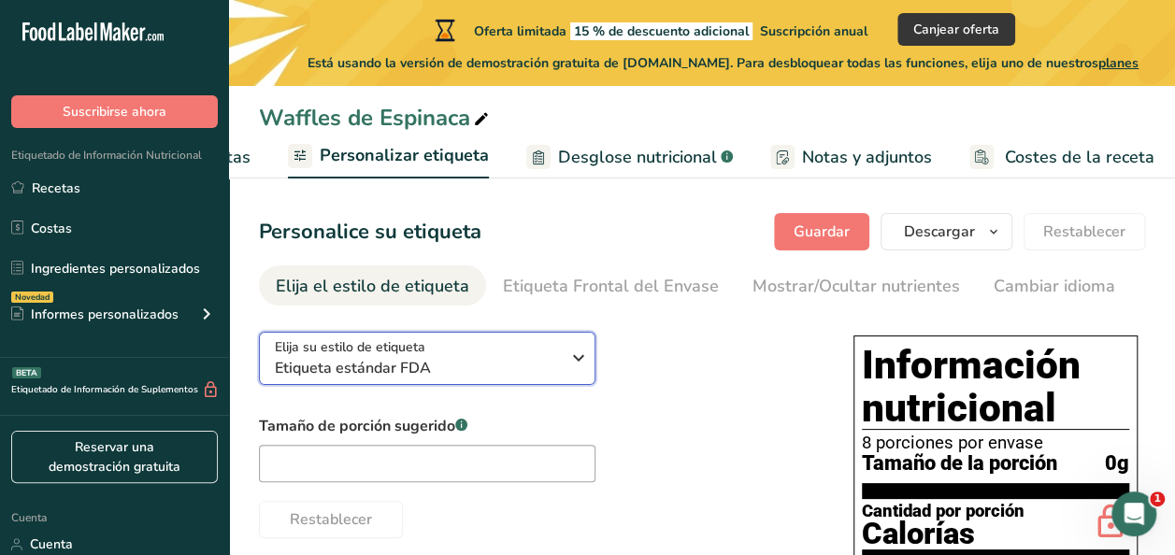
click at [566, 351] on div "Elija su estilo de etiqueta Etiqueta estándar FDA" at bounding box center [424, 358] width 299 height 42
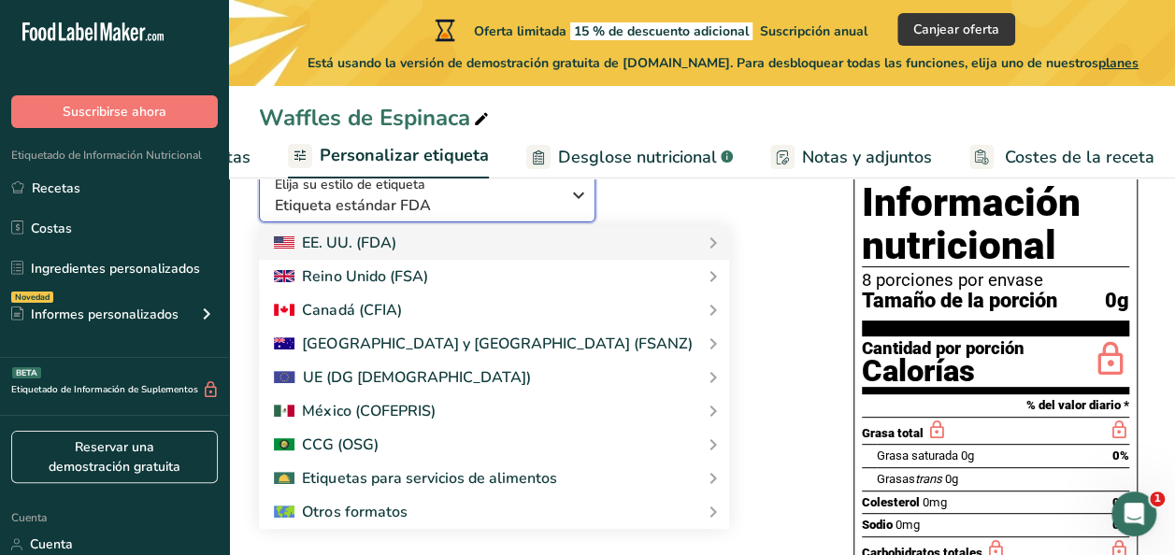
scroll to position [189, 0]
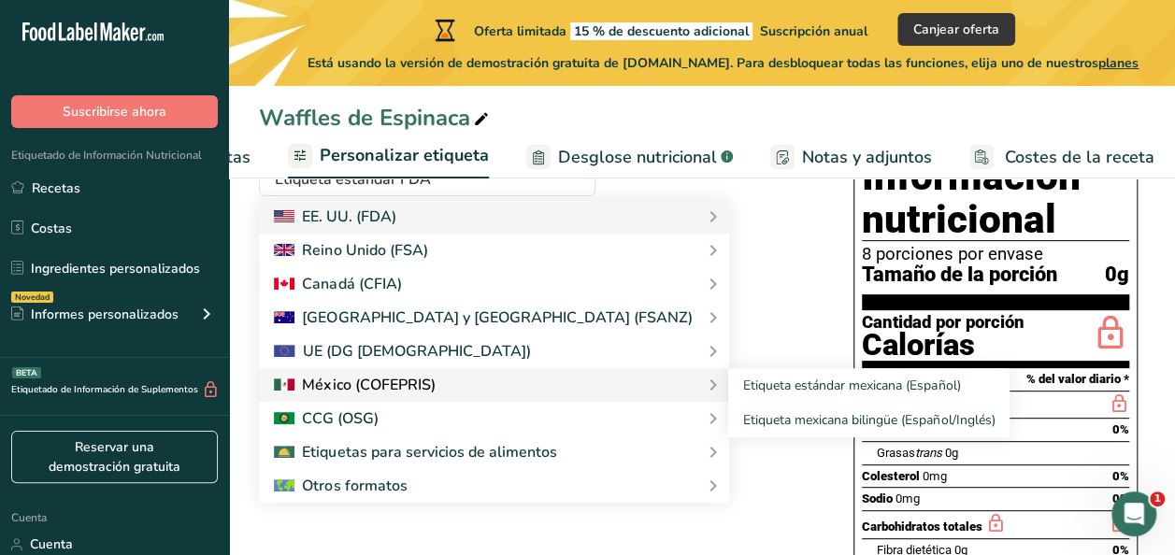
click at [410, 376] on div at bounding box center [494, 385] width 470 height 34
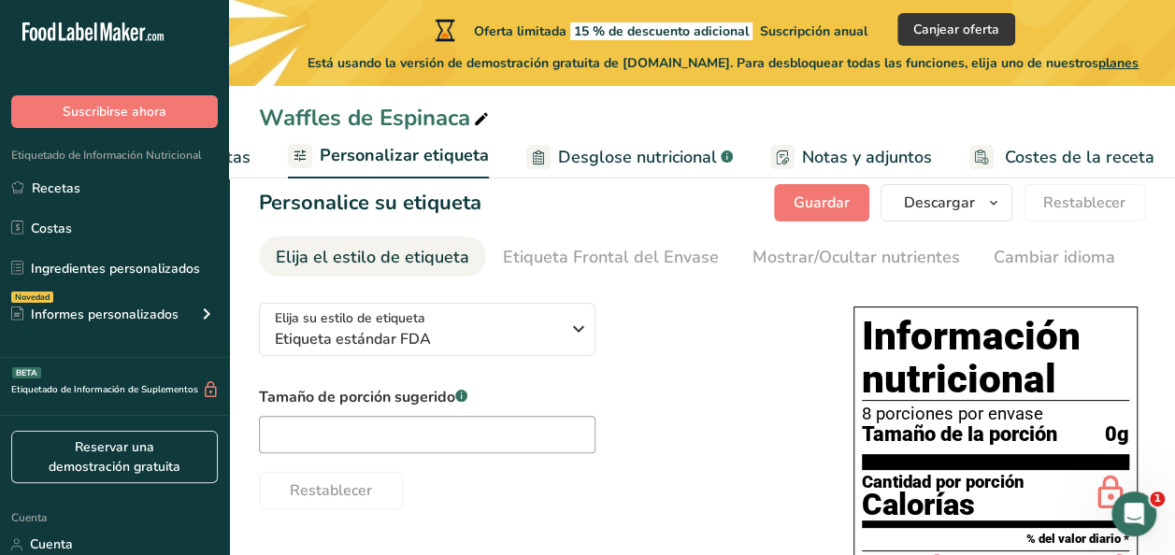
scroll to position [25, 0]
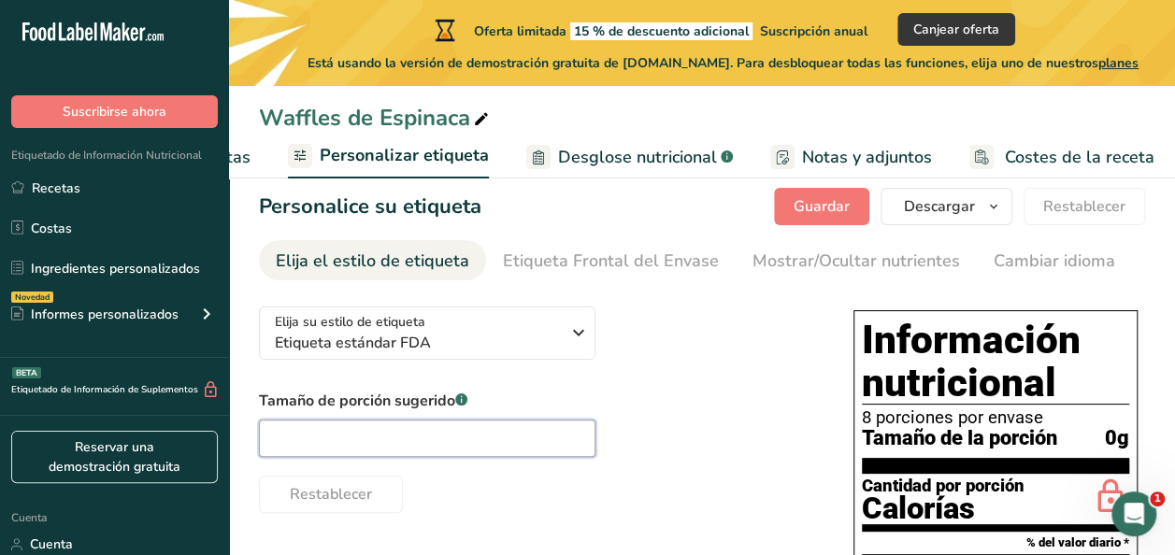
click at [417, 439] on input "text" at bounding box center [427, 438] width 337 height 37
type input "2"
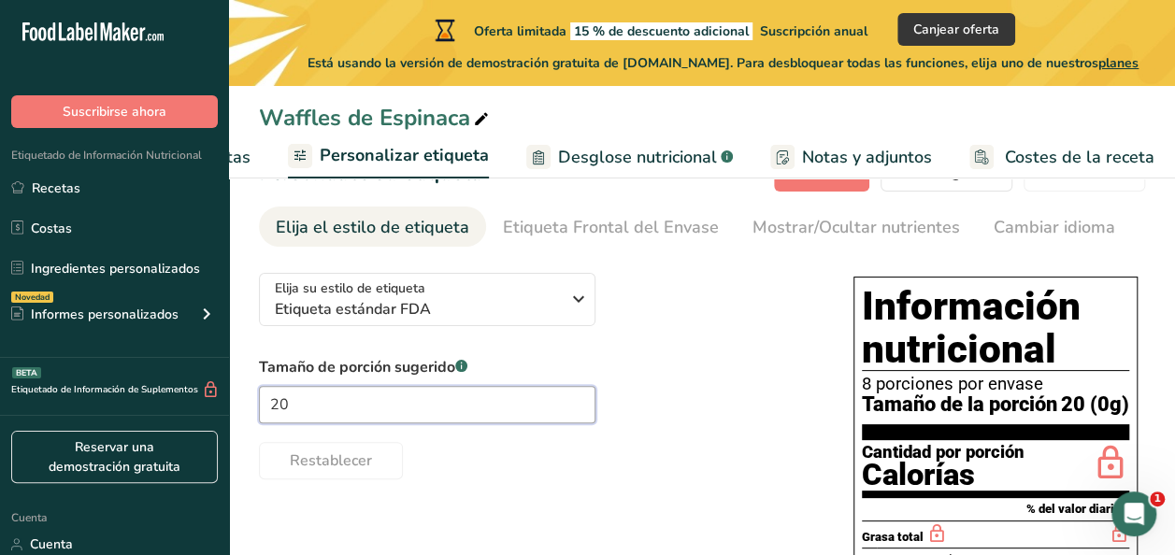
scroll to position [0, 0]
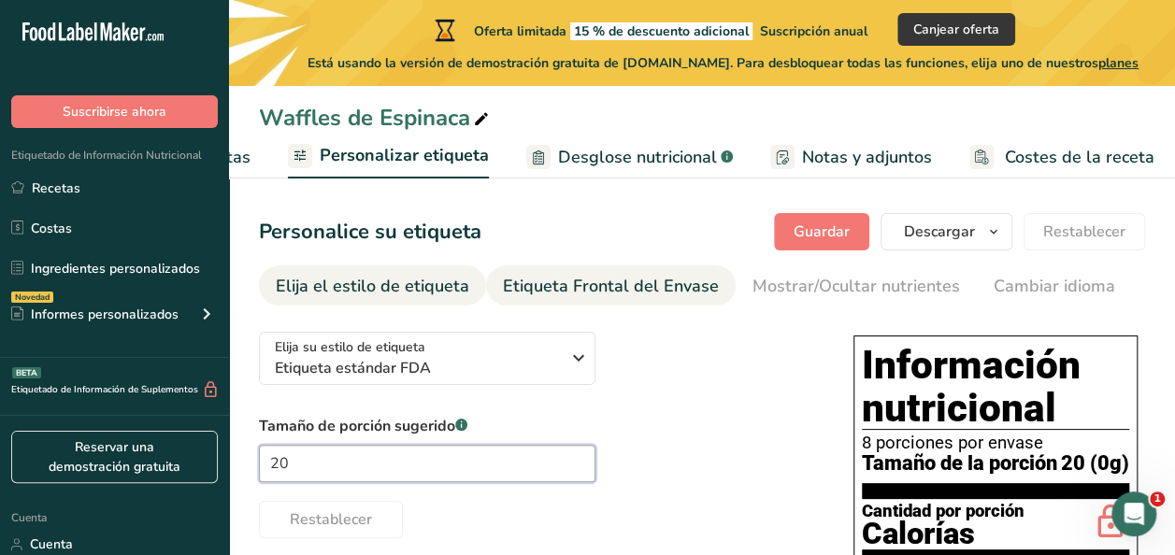
type input "20"
click at [587, 279] on div "Etiqueta Frontal del Envase" at bounding box center [611, 286] width 216 height 25
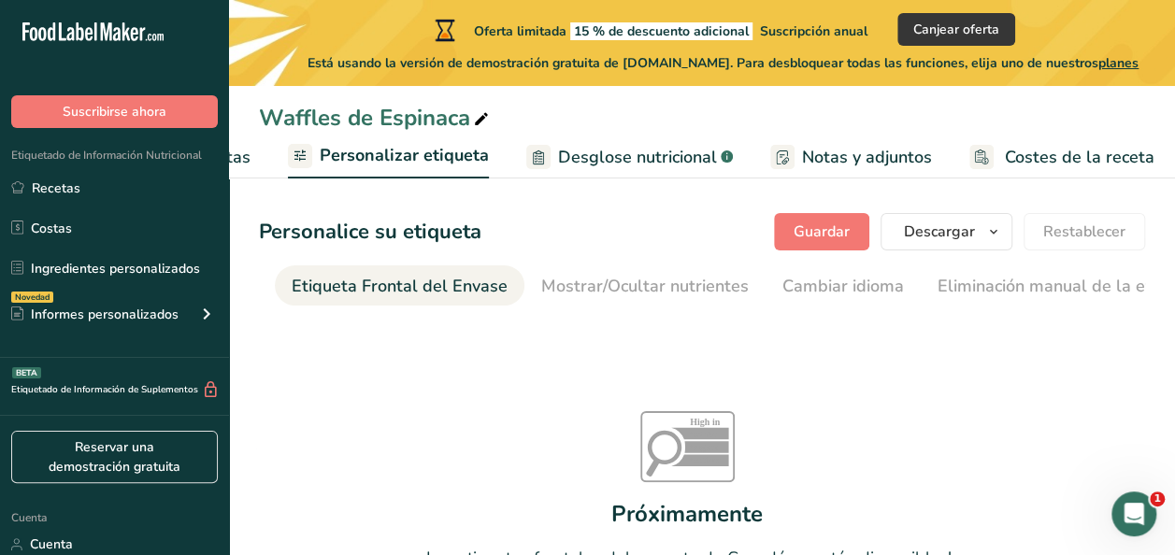
scroll to position [0, 222]
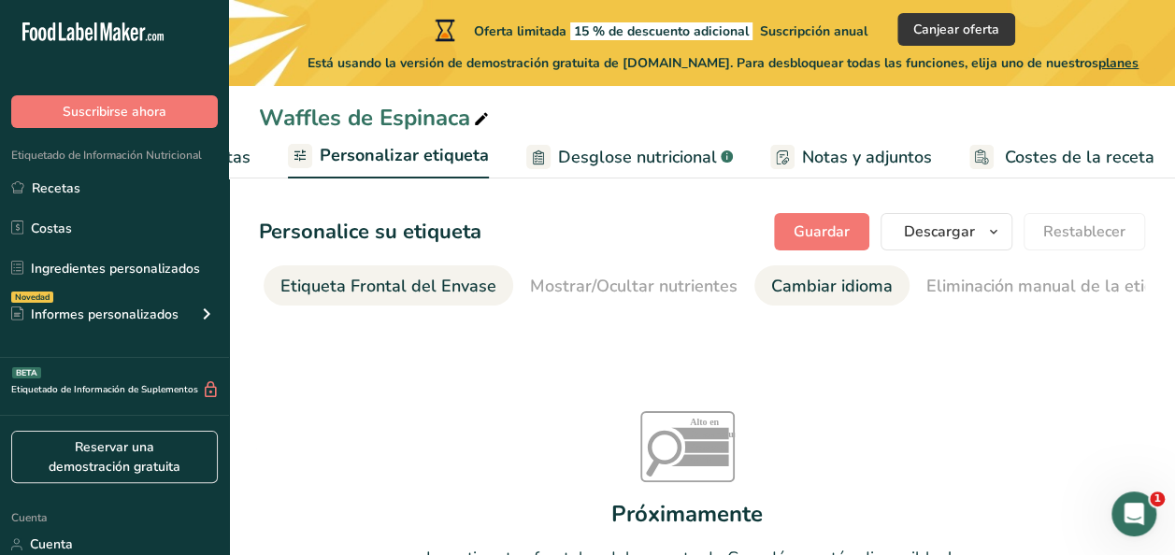
drag, startPoint x: 587, startPoint y: 279, endPoint x: 791, endPoint y: 283, distance: 203.8
click at [791, 283] on ul "Elija el estilo de etiqueta Etiqueta Frontal del Envase Mostrar/Ocultar nutrien…" at bounding box center [479, 285] width 886 height 40
click at [791, 283] on font "Cambiar idioma" at bounding box center [832, 286] width 122 height 22
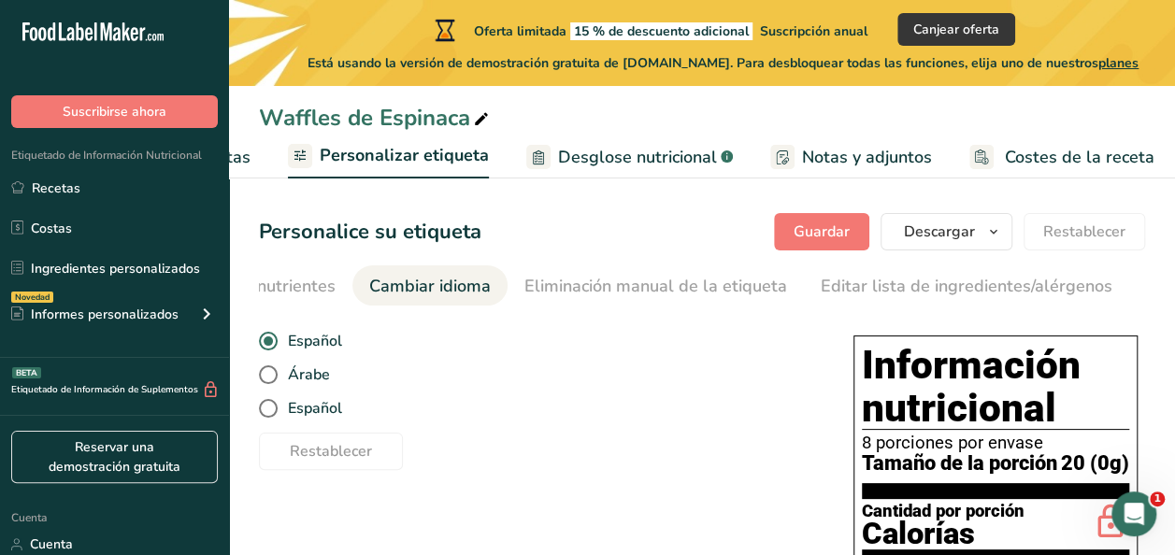
scroll to position [0, 703]
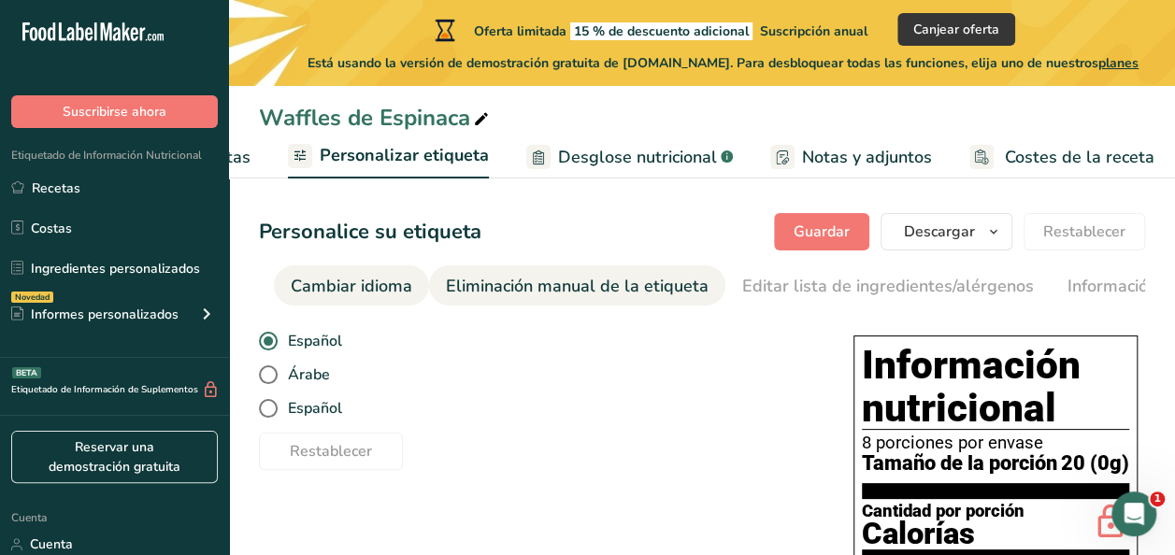
click at [496, 278] on font "Eliminación manual de la etiqueta" at bounding box center [577, 286] width 263 height 22
type input "20 (0g)"
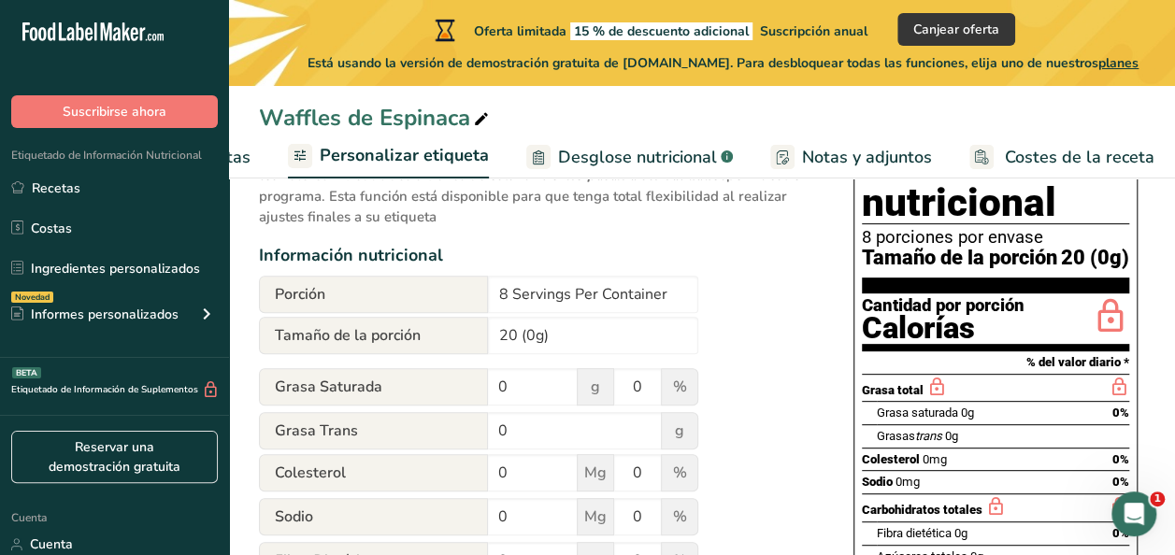
scroll to position [0, 0]
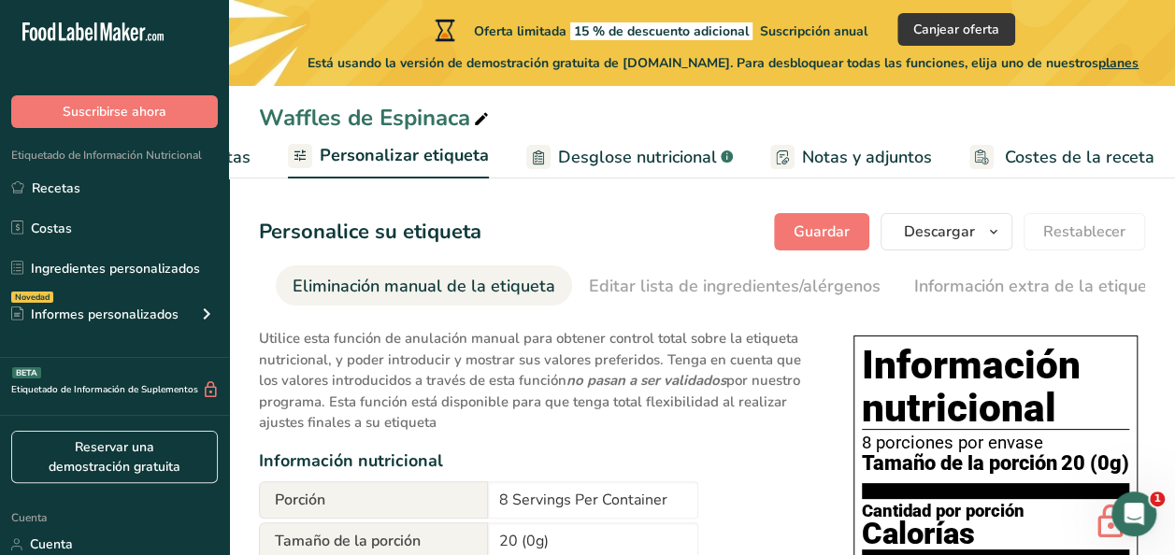
click at [628, 157] on span "Desglose nutricional" at bounding box center [637, 157] width 159 height 25
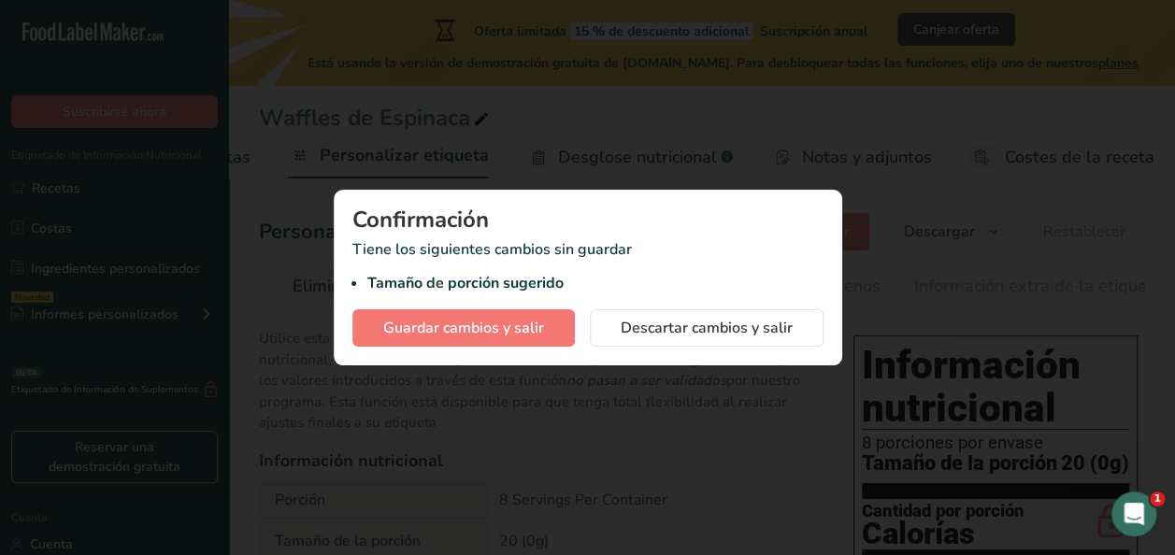
scroll to position [0, 456]
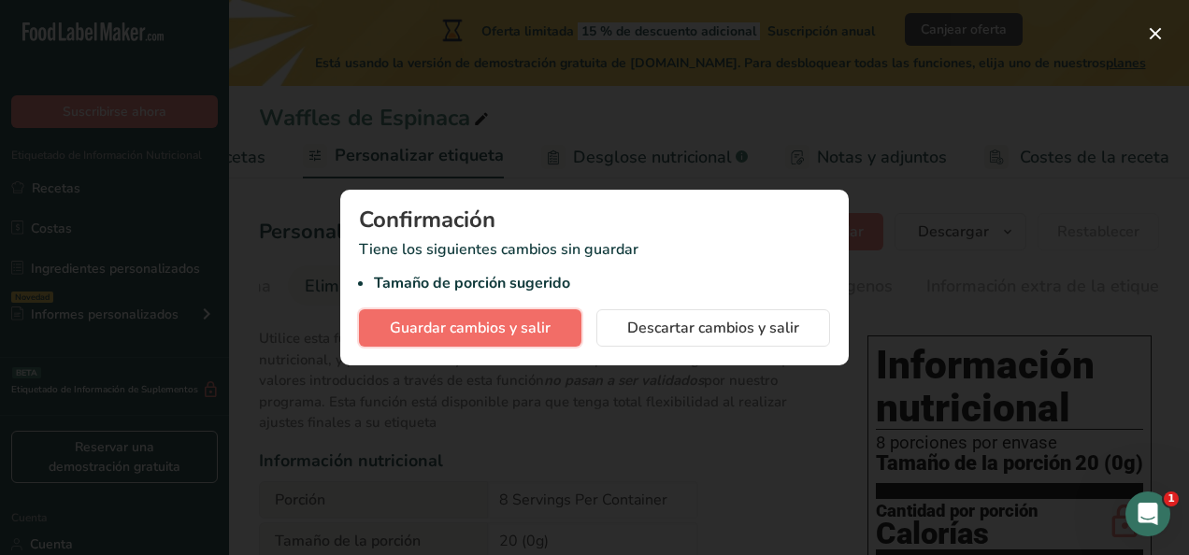
click at [515, 333] on span "Guardar cambios y salir" at bounding box center [470, 328] width 161 height 22
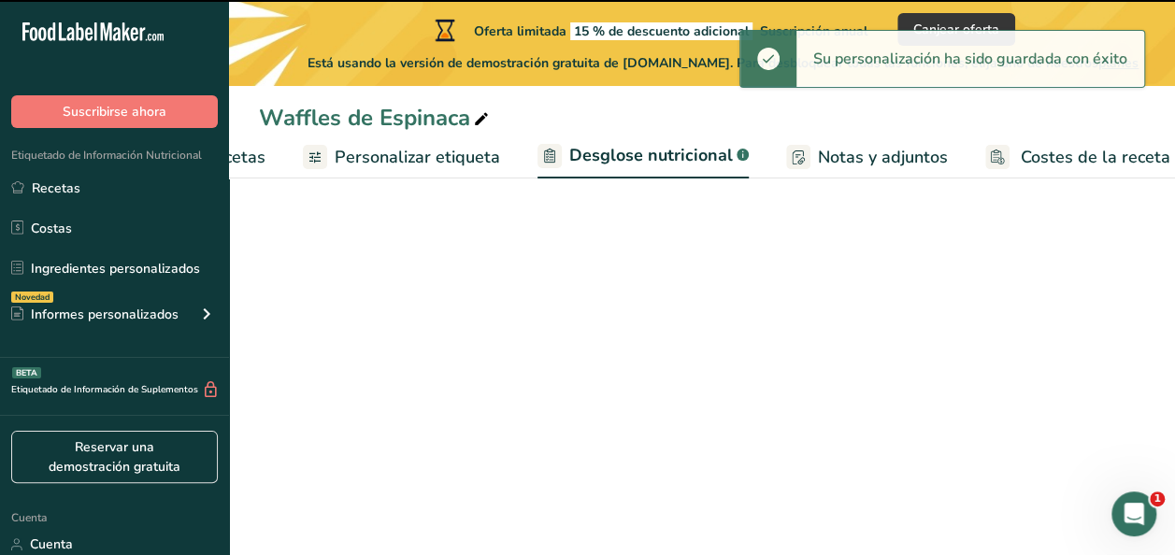
select select "Calories"
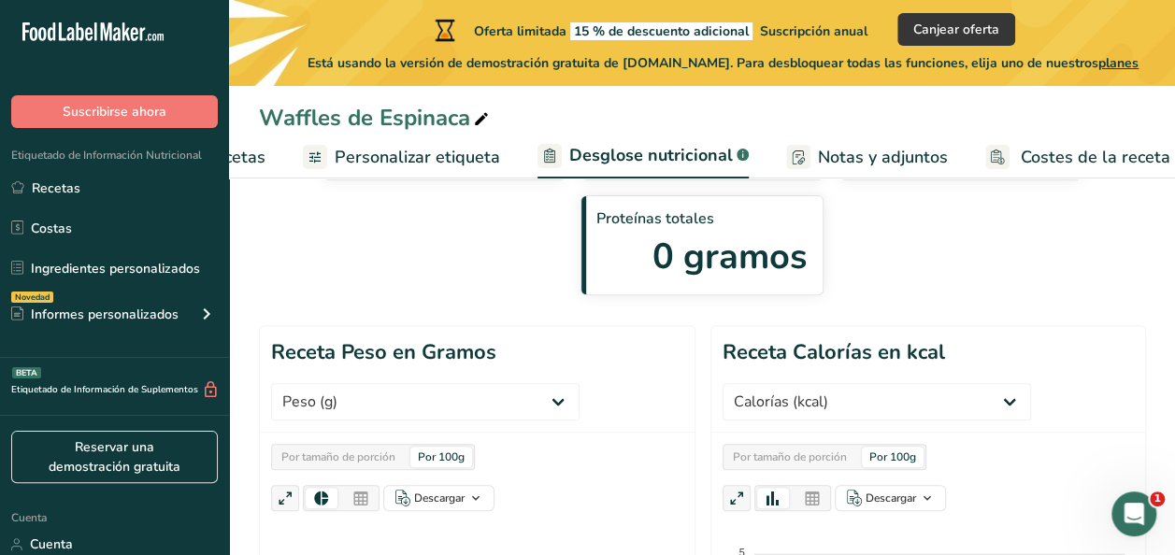
scroll to position [189, 0]
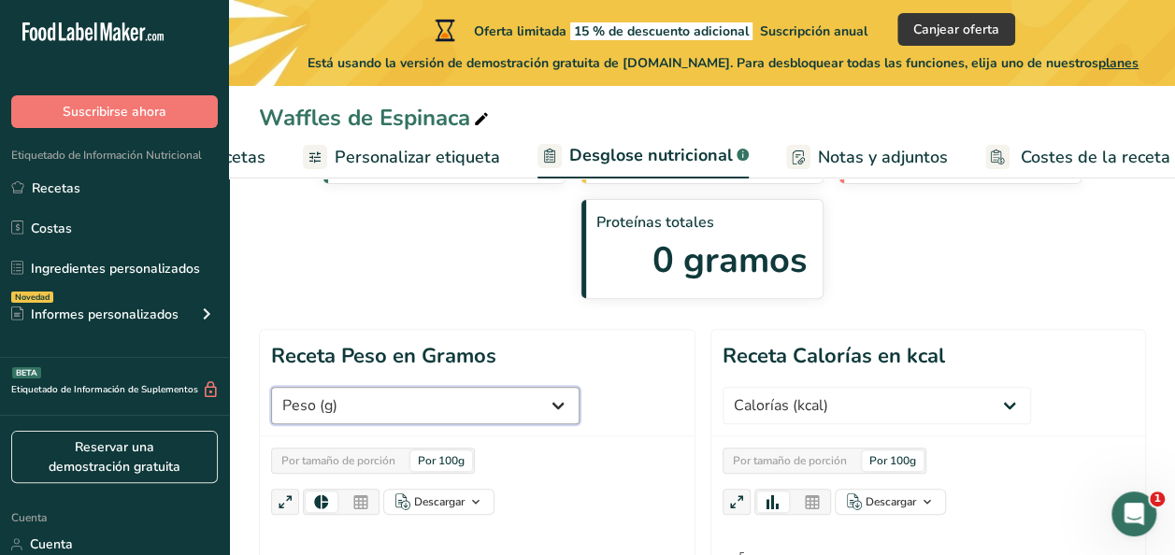
click at [470, 387] on select "Peso (g) Calorías (kcal) Energía KJ (kj) Grasa Total (g) Grasa Saturada (g) Gra…" at bounding box center [425, 405] width 308 height 37
click at [633, 448] on div "Por tamaño de porción Por 100g Descargar Como imagen (.png) Como tabla (.xlsx)" at bounding box center [477, 481] width 412 height 67
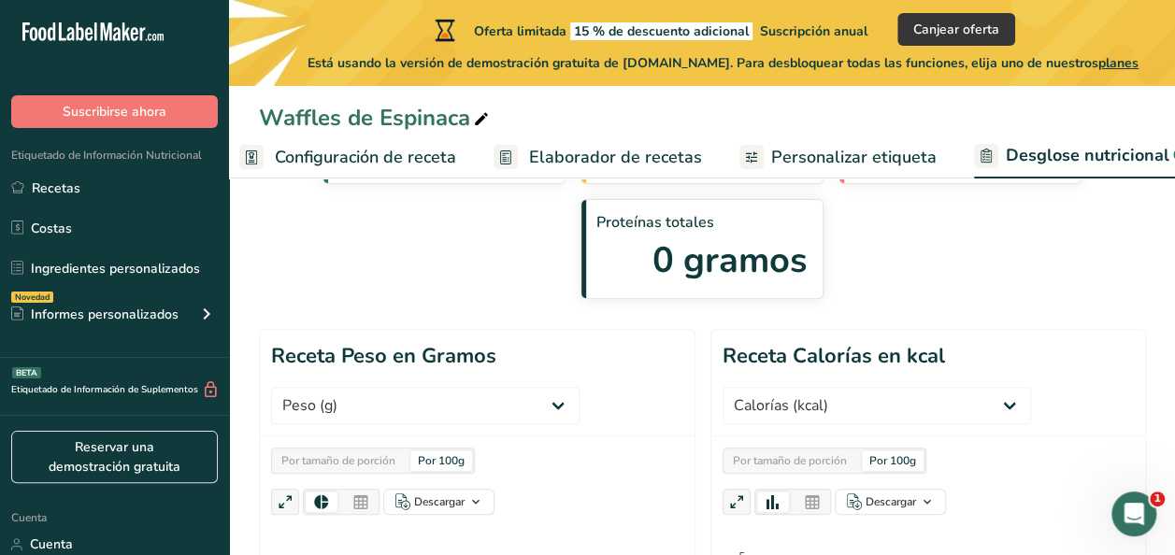
scroll to position [0, 0]
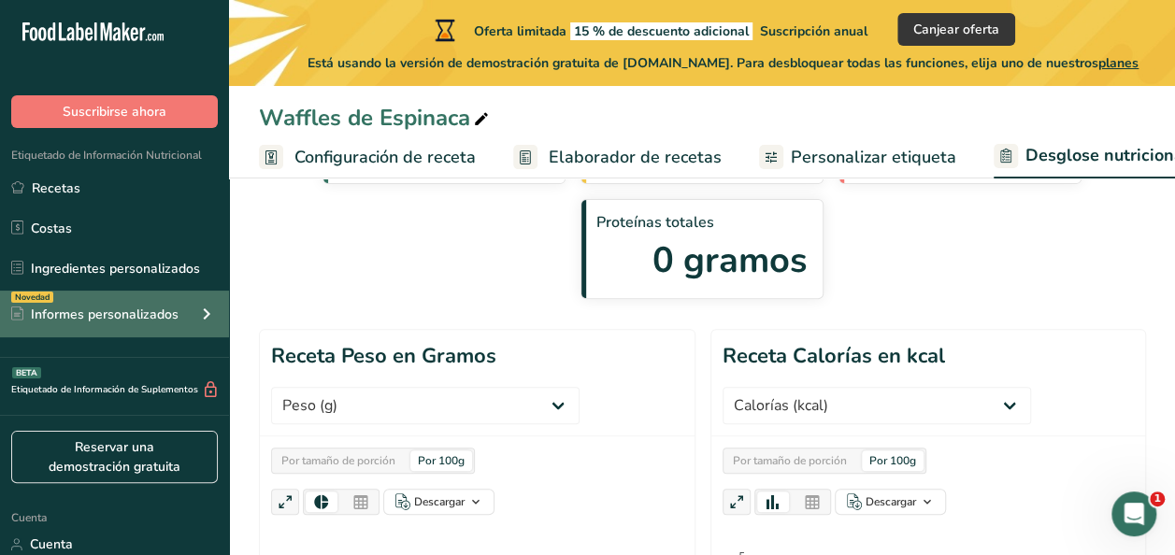
click at [103, 306] on font "Informes personalizados" at bounding box center [105, 315] width 148 height 20
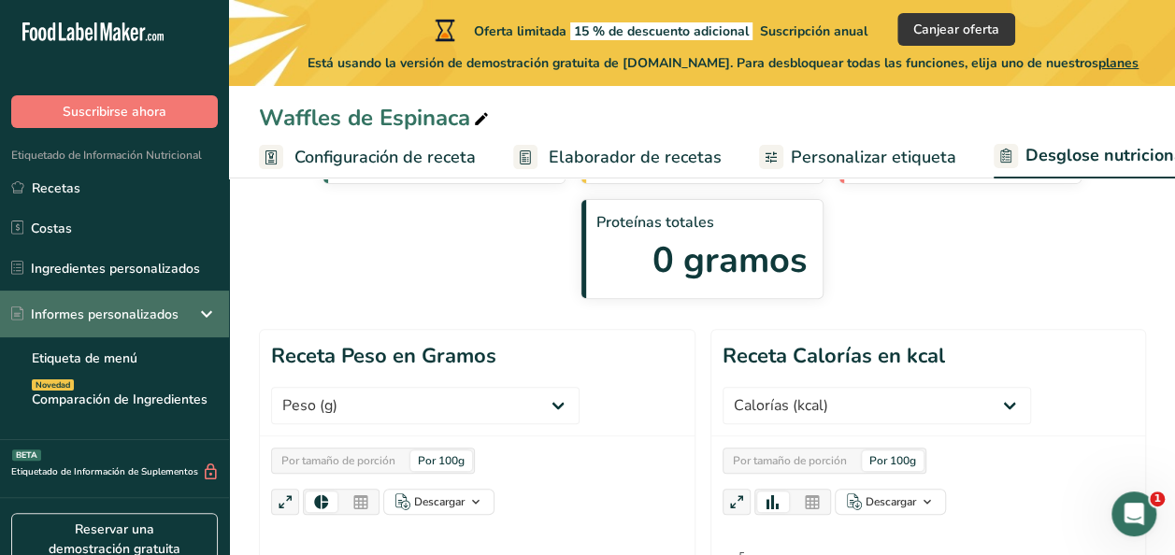
click at [103, 306] on font "Informes personalizados" at bounding box center [105, 315] width 148 height 20
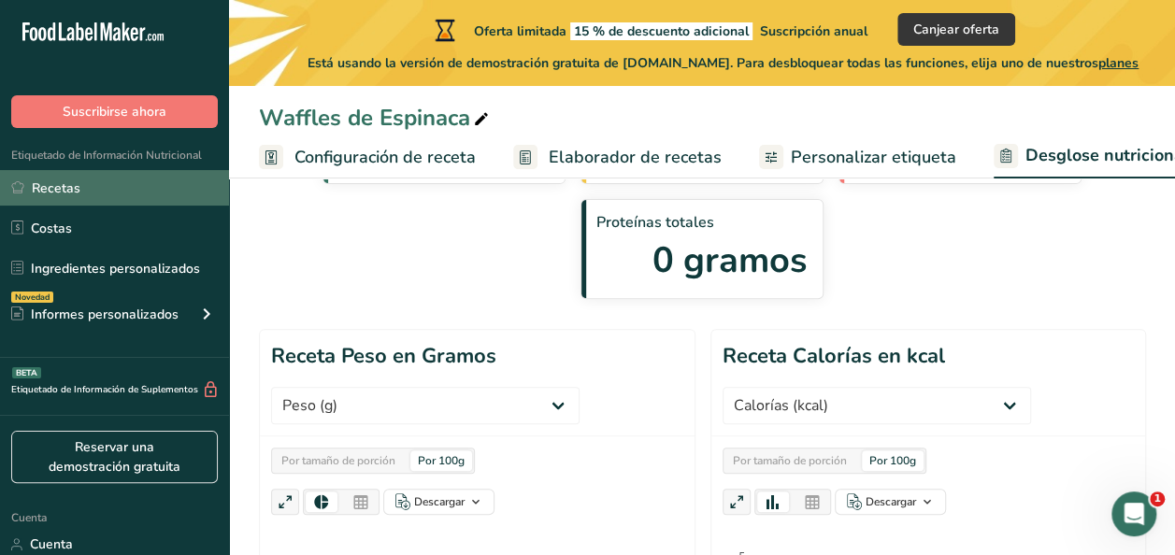
click at [84, 193] on link "Recetas" at bounding box center [114, 188] width 229 height 36
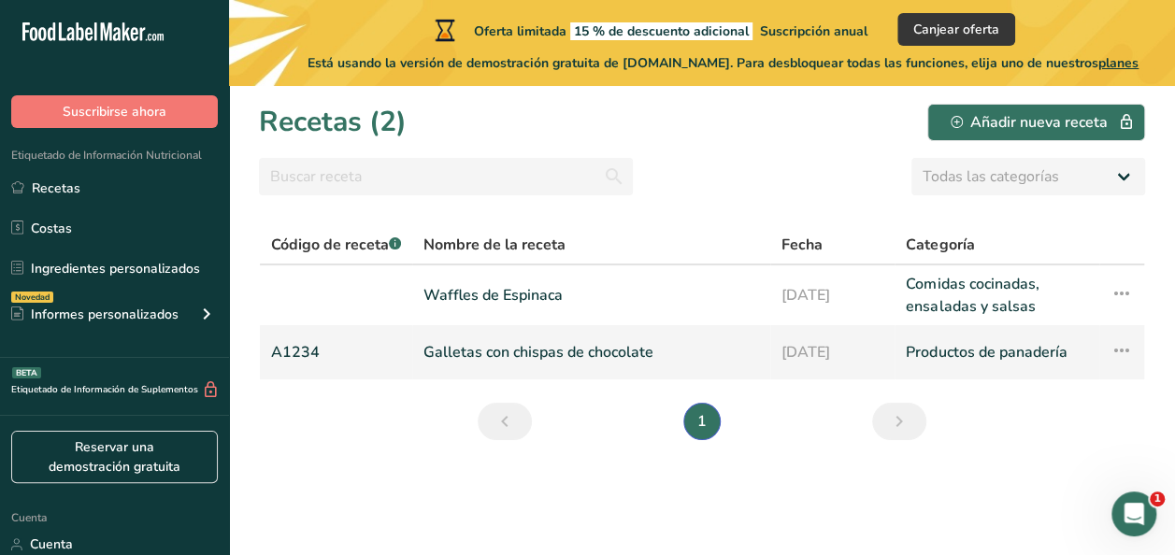
click at [619, 342] on link "Galletas con chispas de chocolate" at bounding box center [591, 352] width 336 height 39
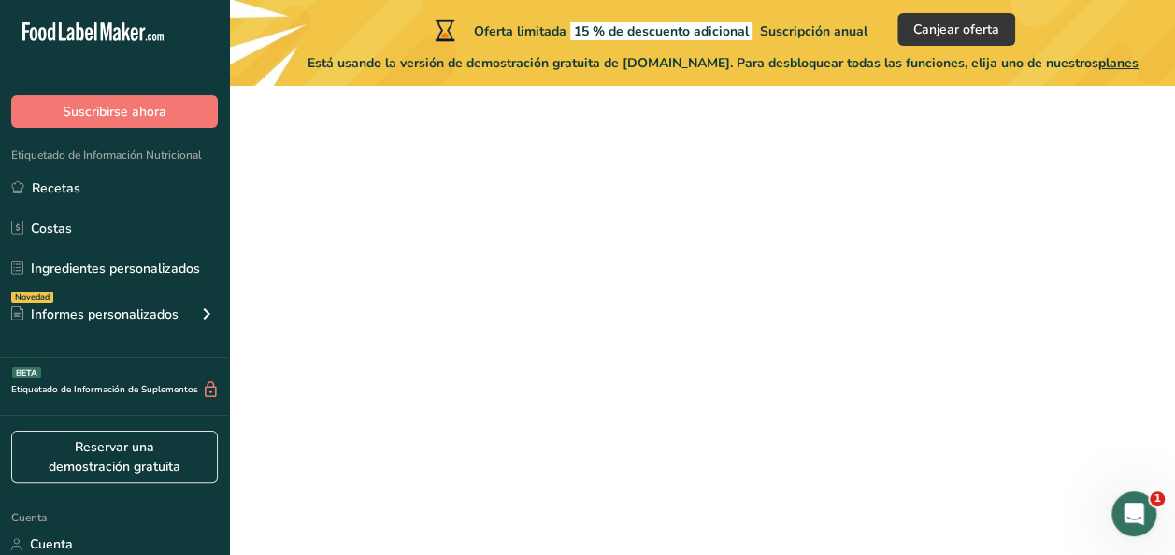
click at [619, 342] on link "Galletas con chispas de chocolate" at bounding box center [591, 352] width 336 height 39
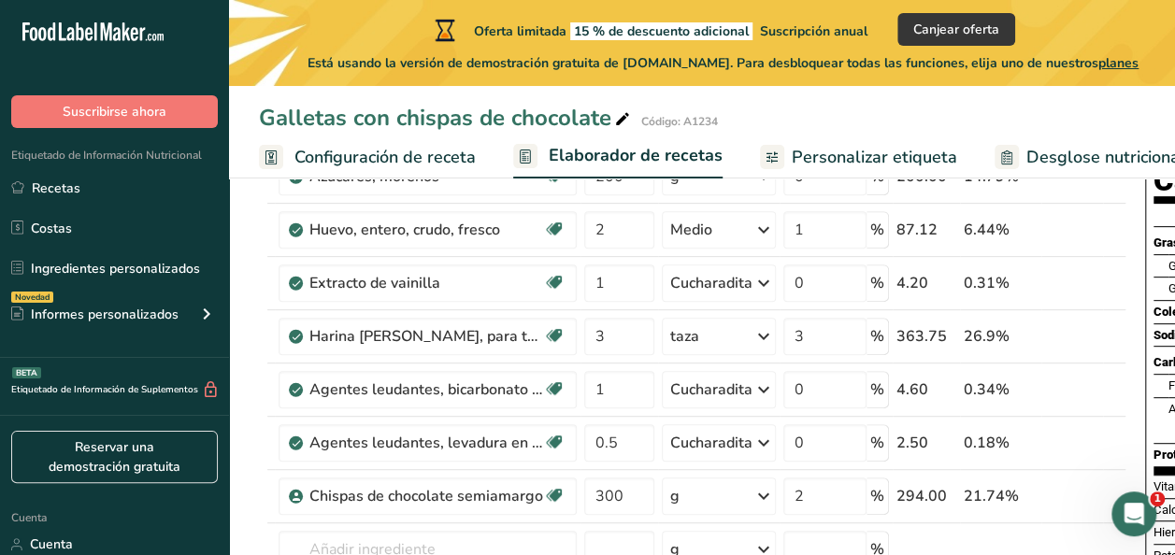
scroll to position [201, 0]
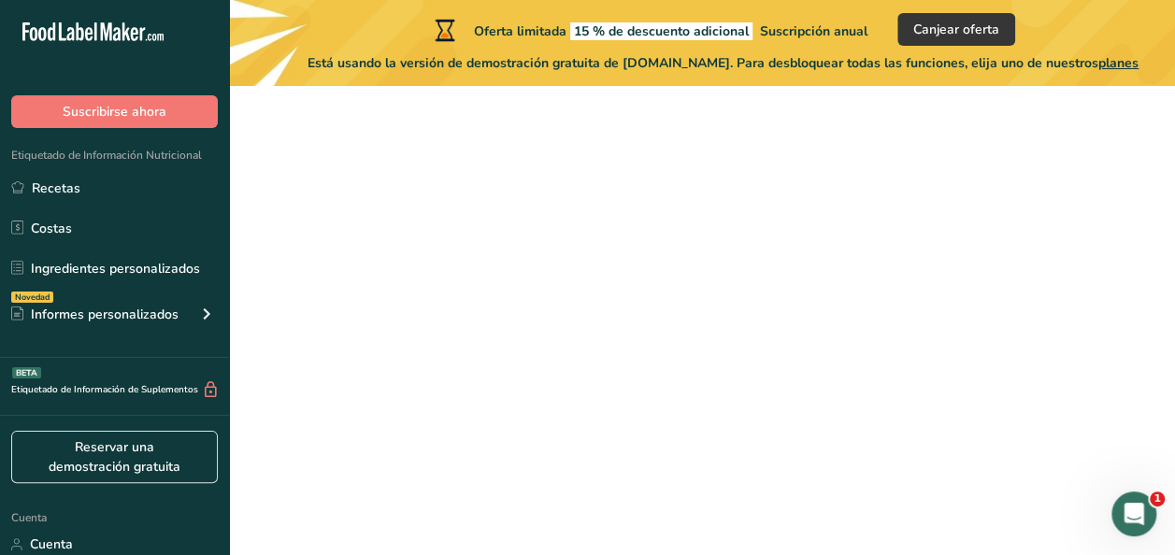
scroll to position [189, 0]
